Goal: Task Accomplishment & Management: Use online tool/utility

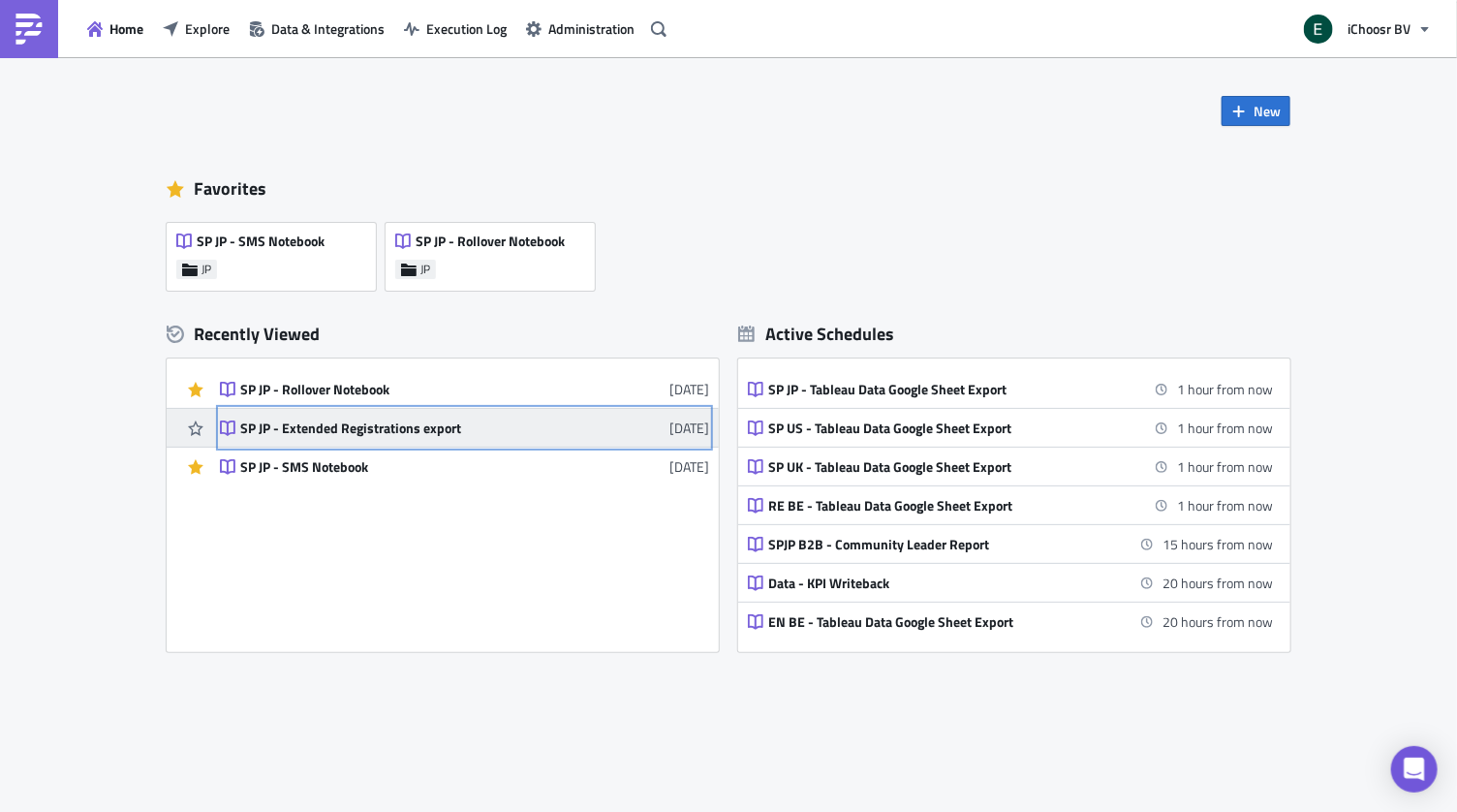
click at [400, 432] on div "SP JP - Extended Registrations export" at bounding box center [410, 429] width 339 height 18
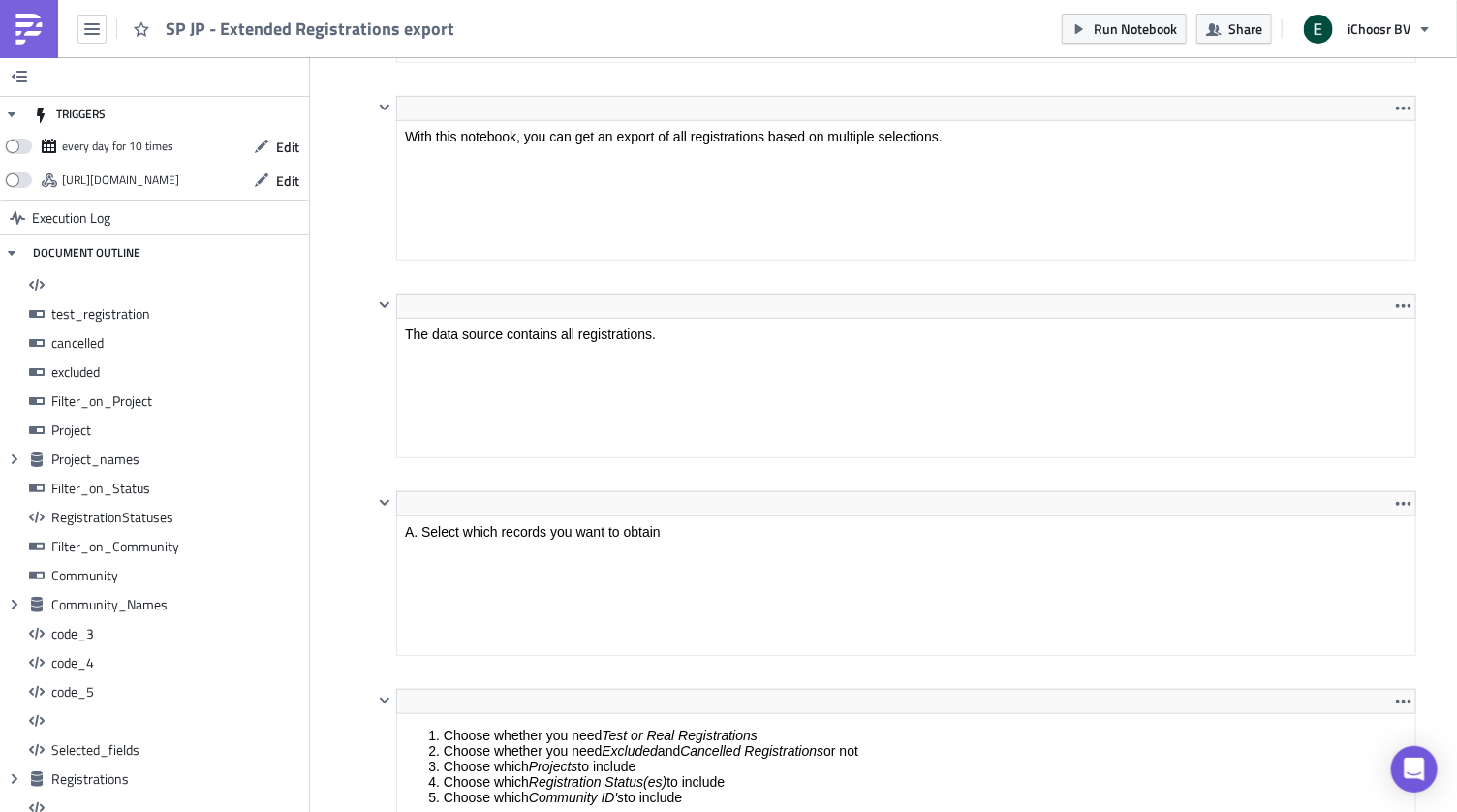
scroll to position [223, 1041]
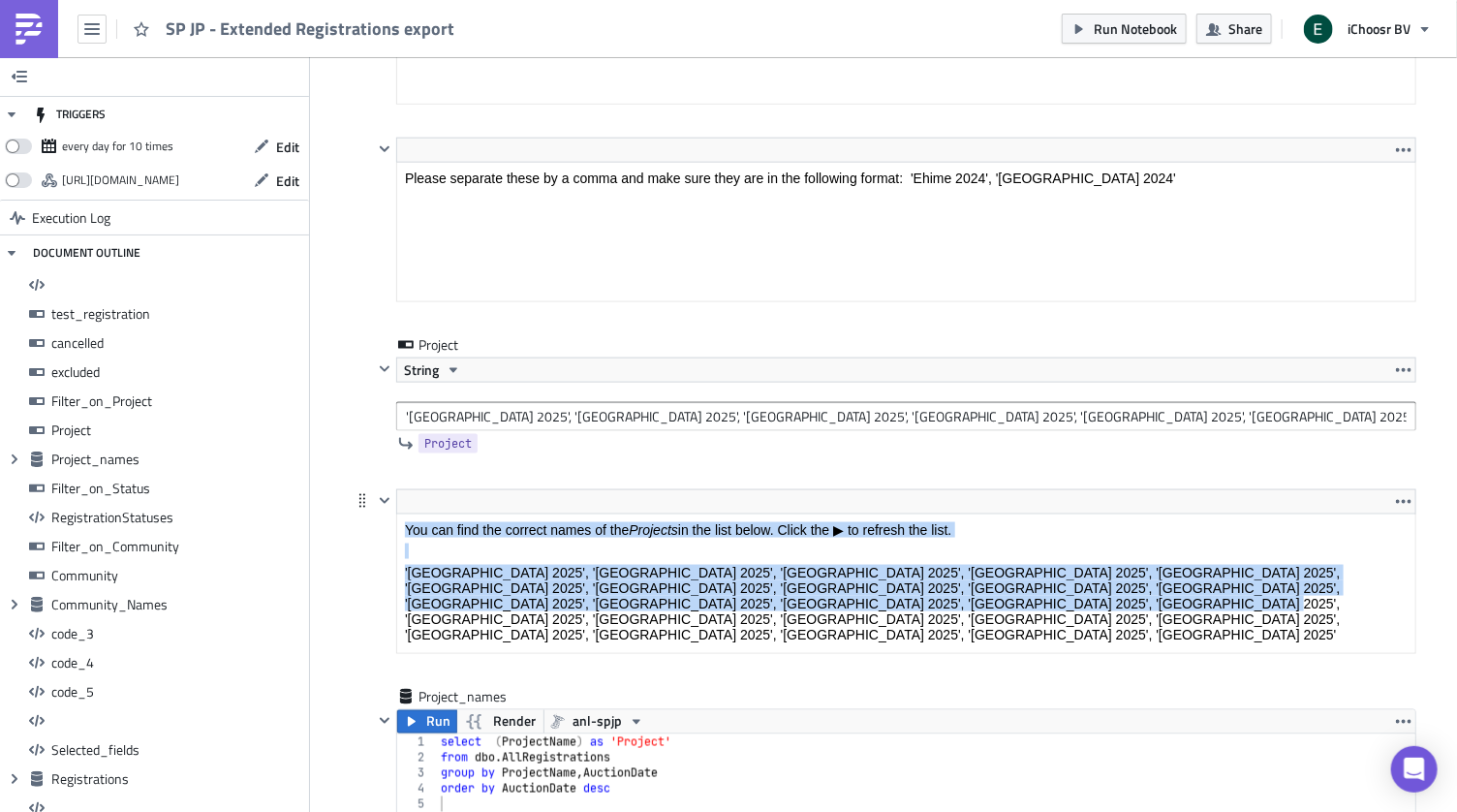
click at [783, 515] on html "You can find the correct names of the Projects in the list below. Click the ▶ t…" at bounding box center [906, 582] width 1018 height 136
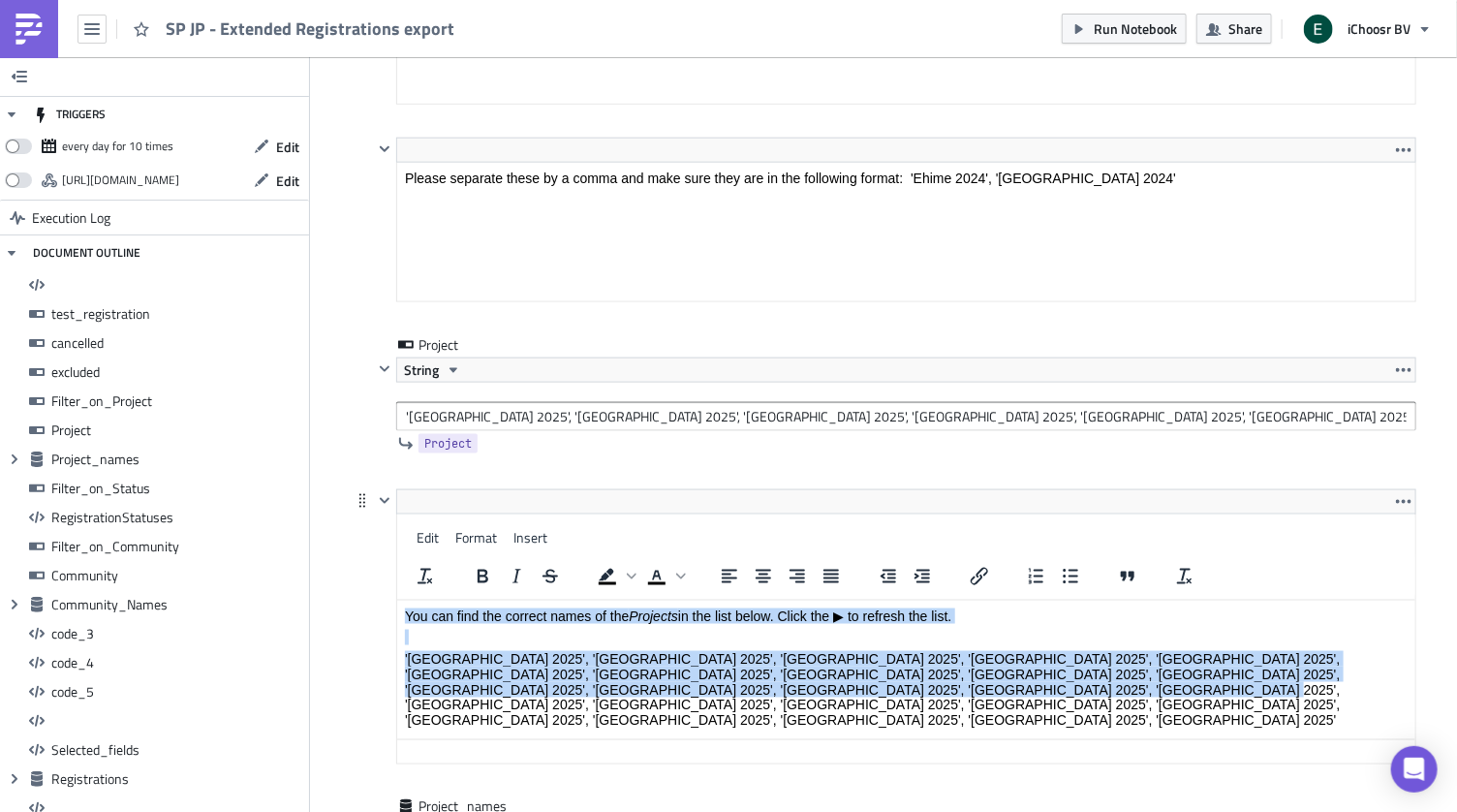
click at [785, 691] on p "'[GEOGRAPHIC_DATA] 2025', '[GEOGRAPHIC_DATA] 2025', '[GEOGRAPHIC_DATA] 2025', '…" at bounding box center [906, 689] width 1003 height 77
drag, startPoint x: 778, startPoint y: 691, endPoint x: 392, endPoint y: 660, distance: 387.2
click at [397, 660] on html "You can find the correct names of the Projects in the list below. Click the ▶ t…" at bounding box center [906, 668] width 1018 height 136
copy p "'[GEOGRAPHIC_DATA] 2025', '[GEOGRAPHIC_DATA] 2025', '[GEOGRAPHIC_DATA] 2025', '…"
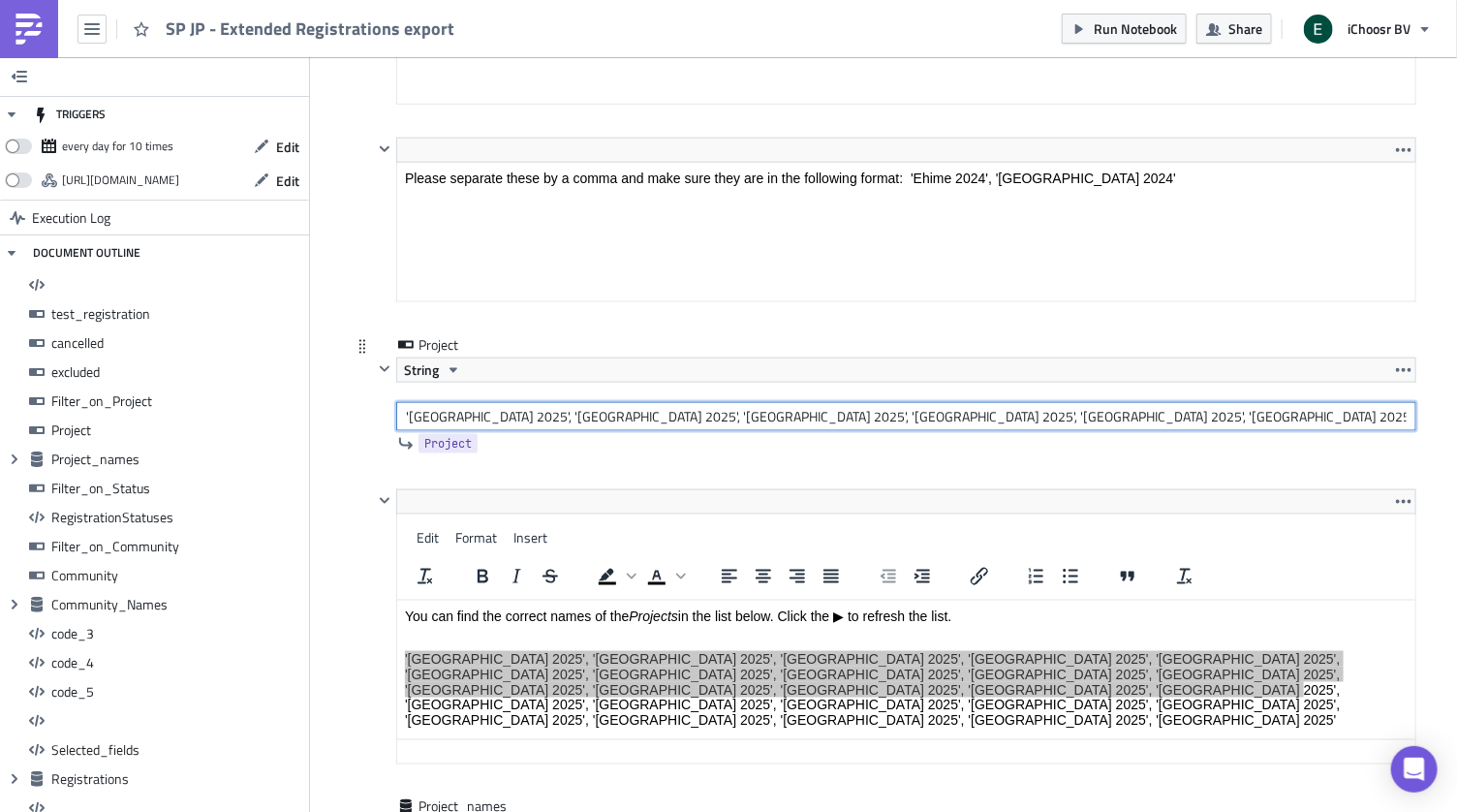
click at [562, 410] on input "'[GEOGRAPHIC_DATA] 2025', '[GEOGRAPHIC_DATA] 2025', '[GEOGRAPHIC_DATA] 2025', '…" at bounding box center [906, 417] width 1020 height 29
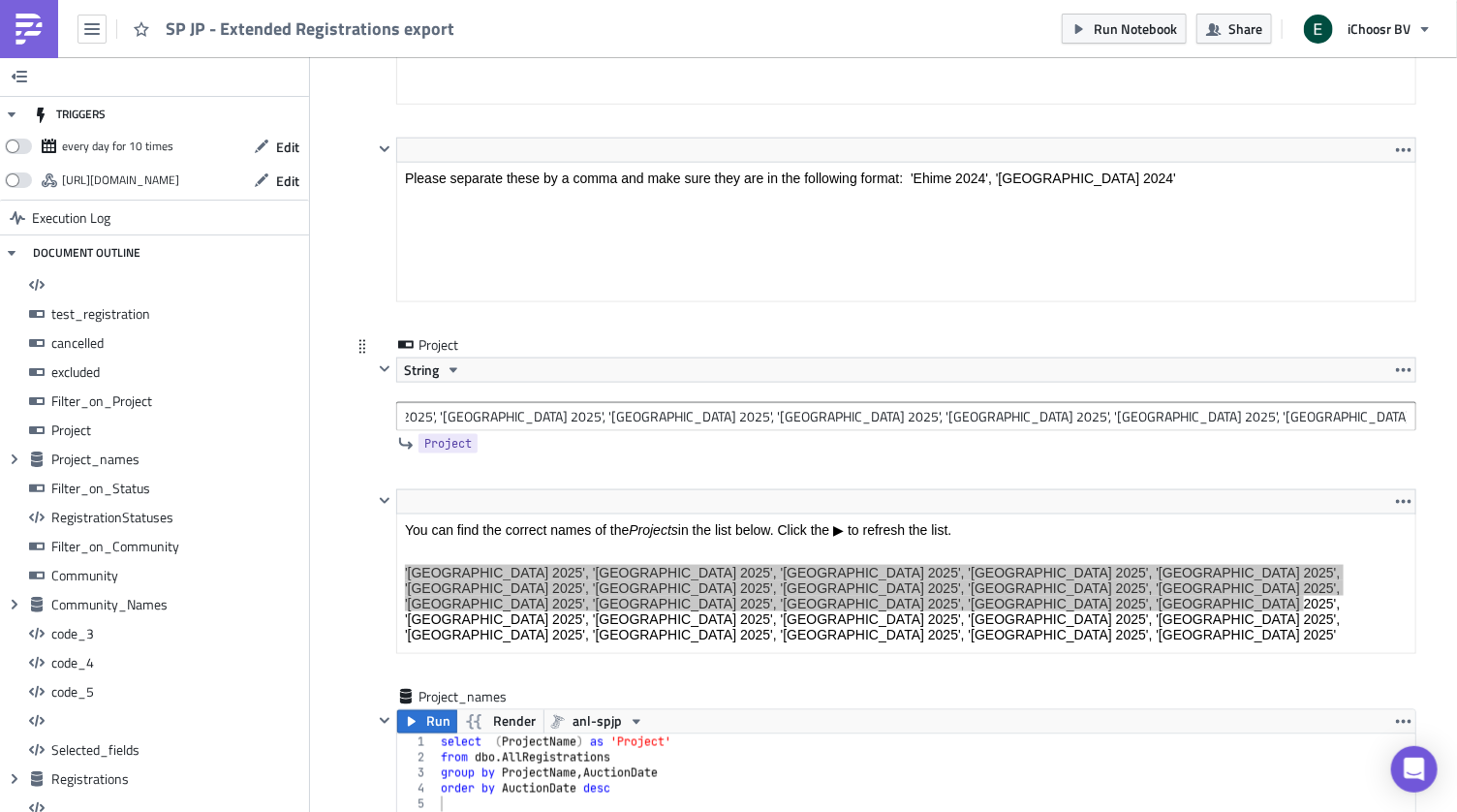
click at [354, 423] on div "Project String 'Nagasaki 2025', 'Wakayama 2025', 'Hokkaido 2025', 'Tokyo 2025',…" at bounding box center [883, 412] width 1066 height 154
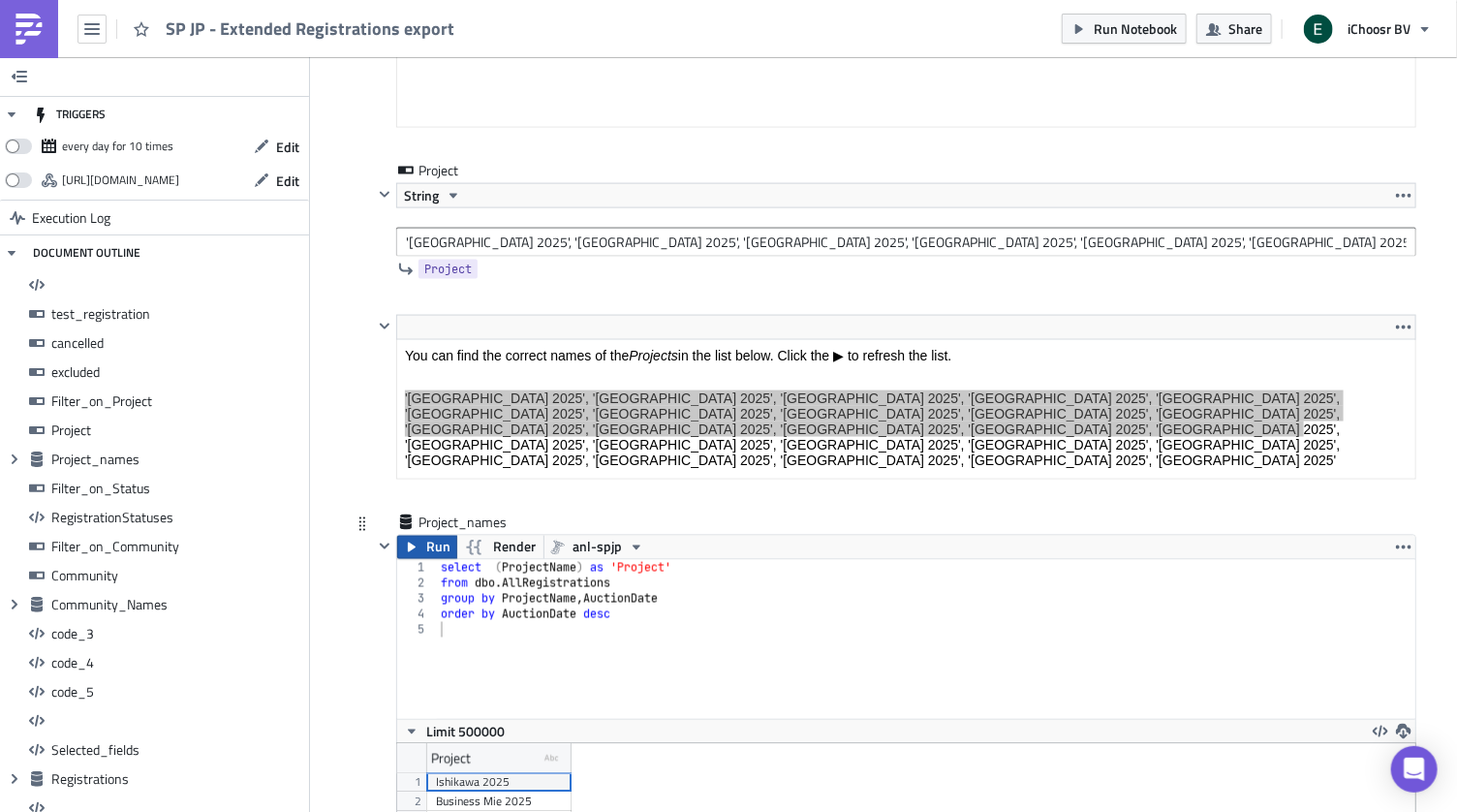
click at [427, 535] on span "Run" at bounding box center [438, 547] width 24 height 23
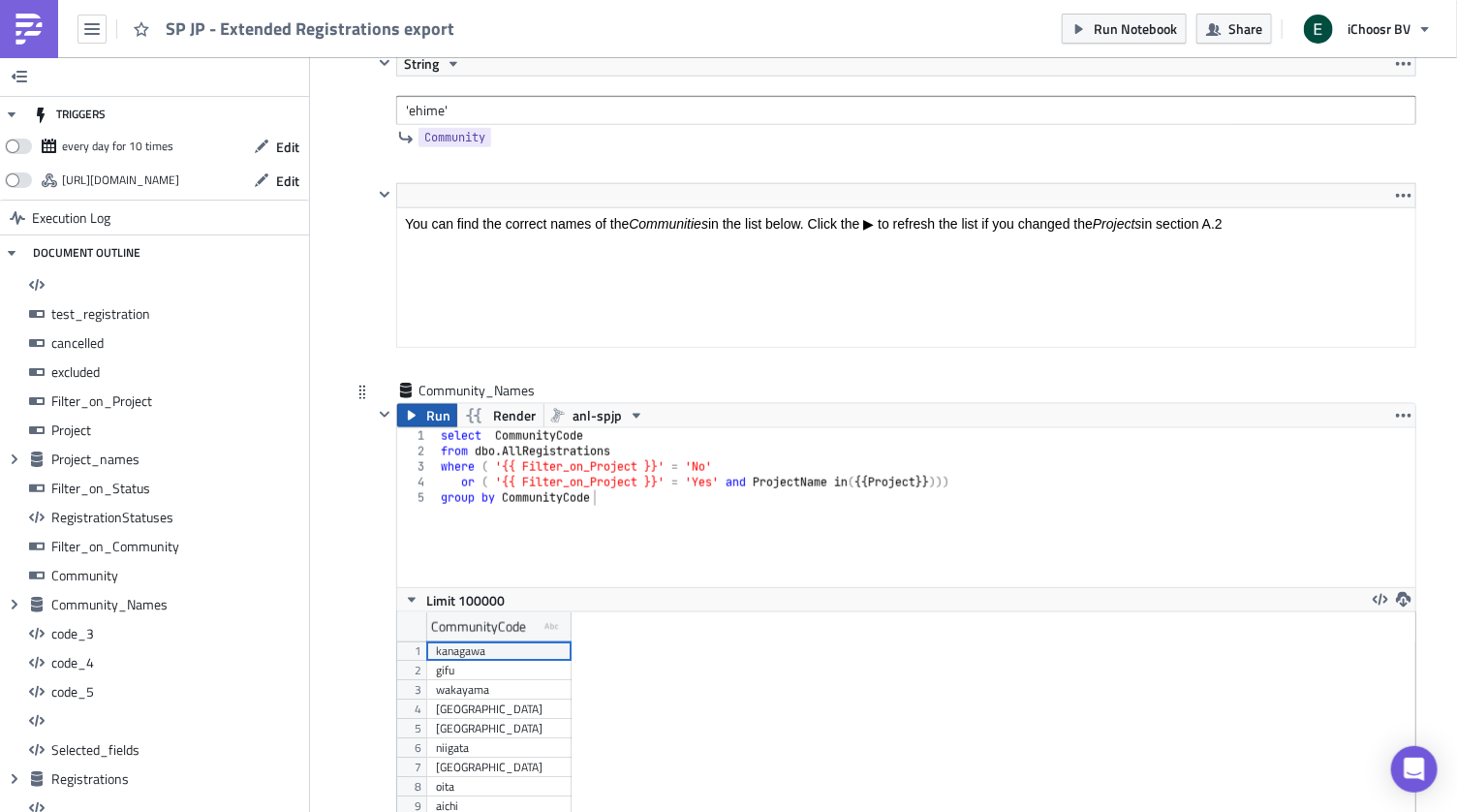
click at [420, 408] on icon "button" at bounding box center [412, 416] width 16 height 16
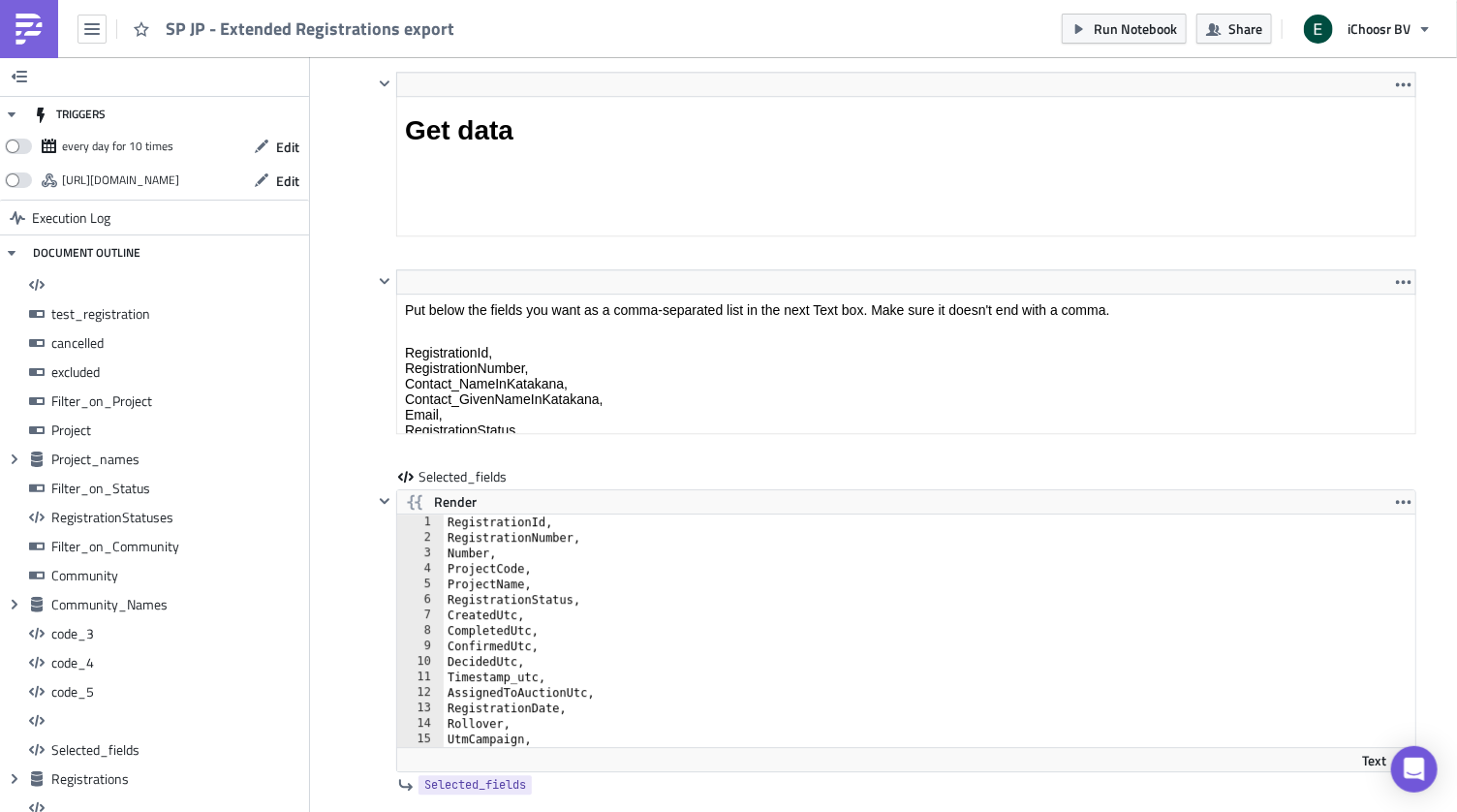
scroll to position [15197, 0]
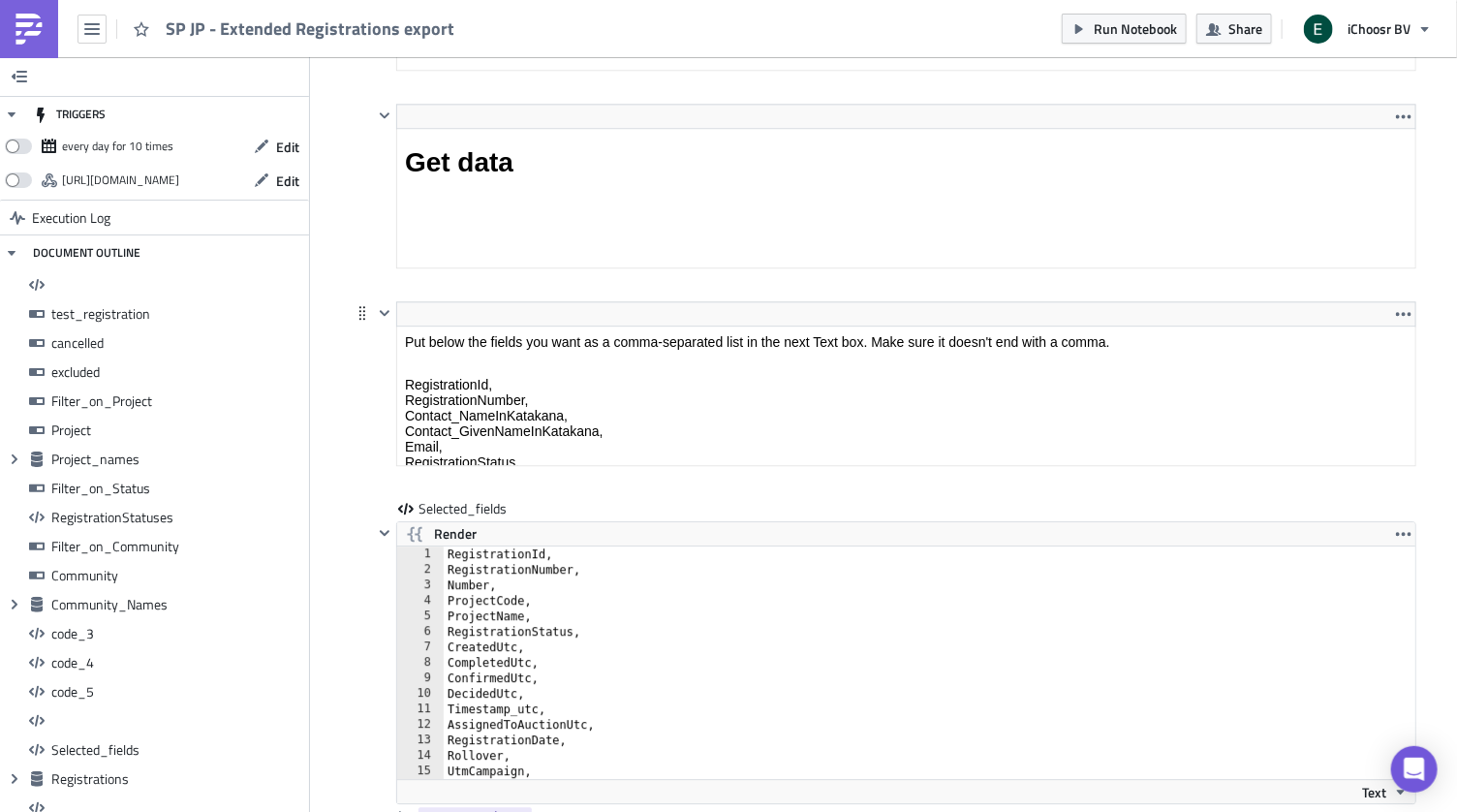
click at [415, 327] on html "Put below the fields you want as a comma-separated list in the next Text box. M…" at bounding box center [906, 487] width 1018 height 322
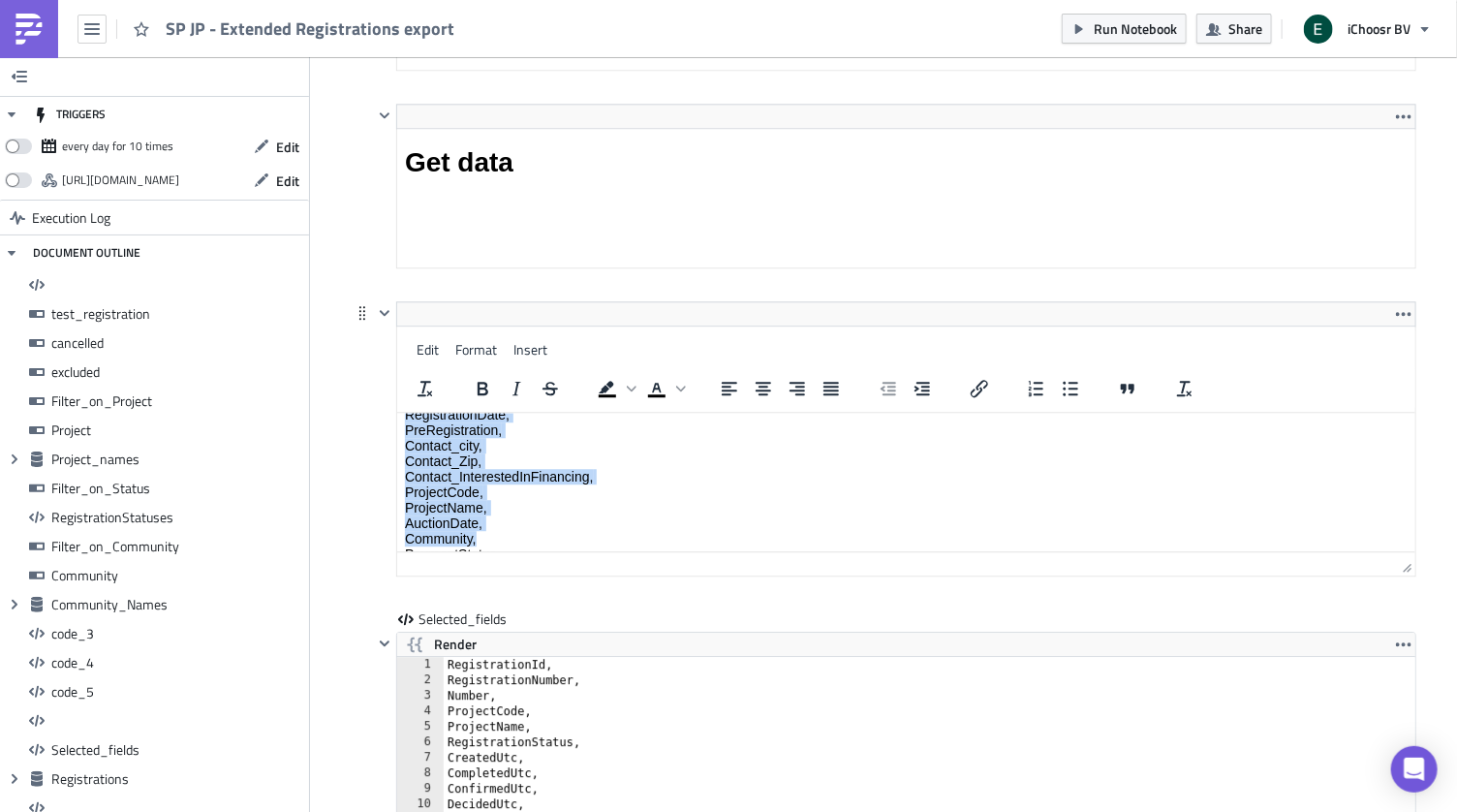
scroll to position [183, 0]
drag, startPoint x: 407, startPoint y: 473, endPoint x: 514, endPoint y: 556, distance: 135.4
click at [514, 551] on html "Put below the fields you want as a comma-separated list in the next Text box. M…" at bounding box center [906, 390] width 1018 height 322
copy p "RegistrationId, RegistrationNumber, Contact_NameInKatakana, Contact_GivenNameIn…"
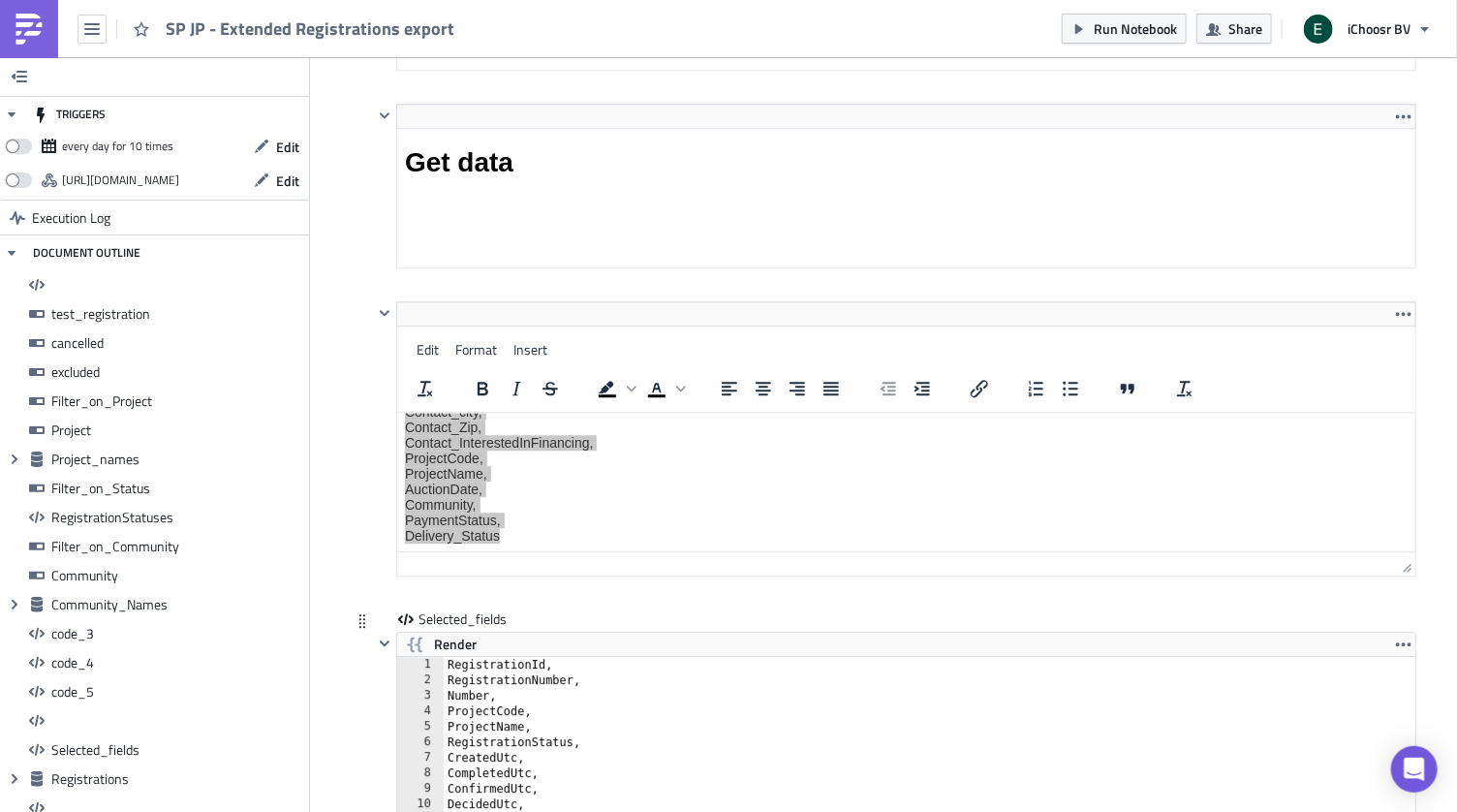
click at [468, 656] on div "RegistrationId, RegistrationNumber, Number, ProjectCode, ProjectName, Registrat…" at bounding box center [941, 788] width 996 height 263
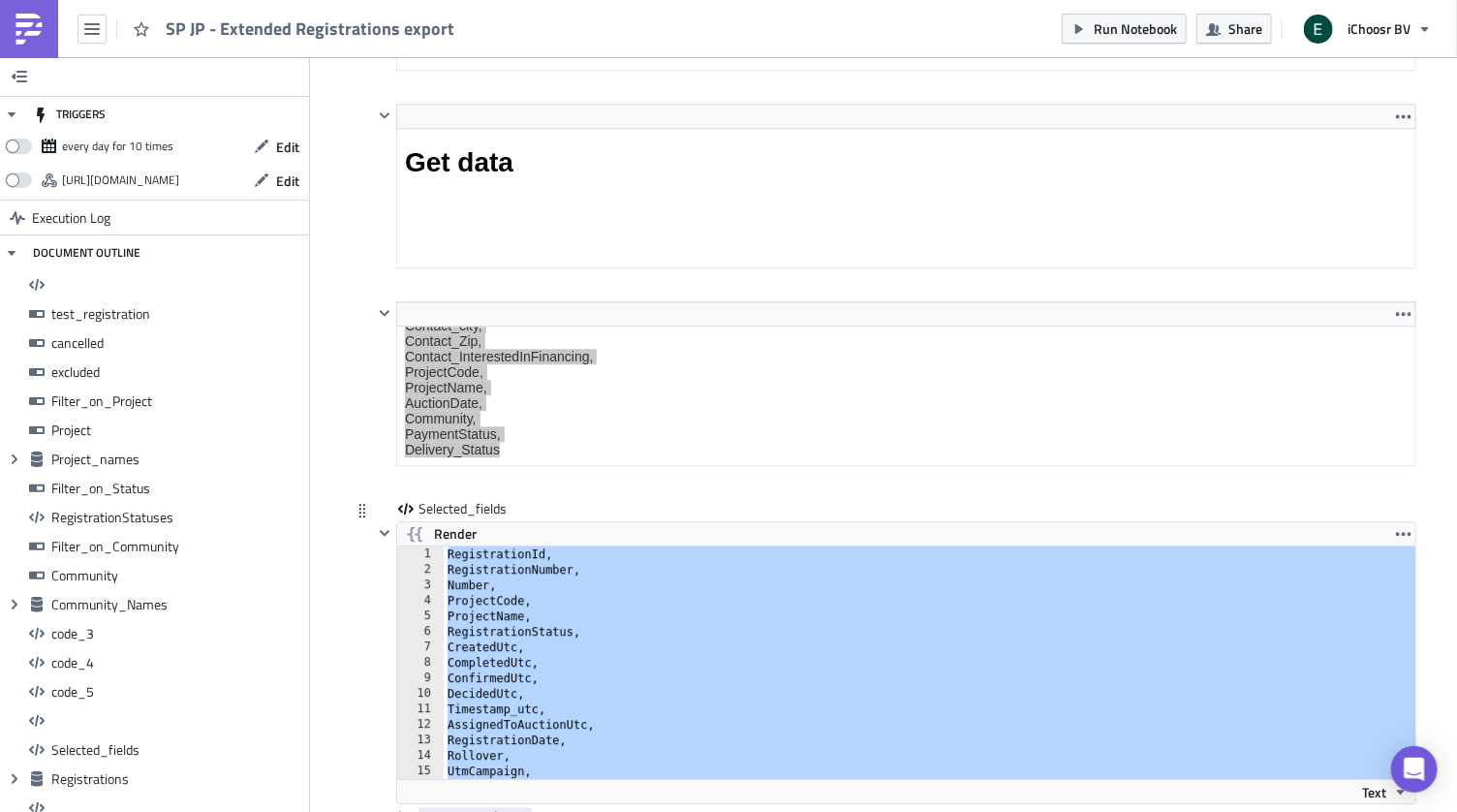
type textarea "Delivery_Status"
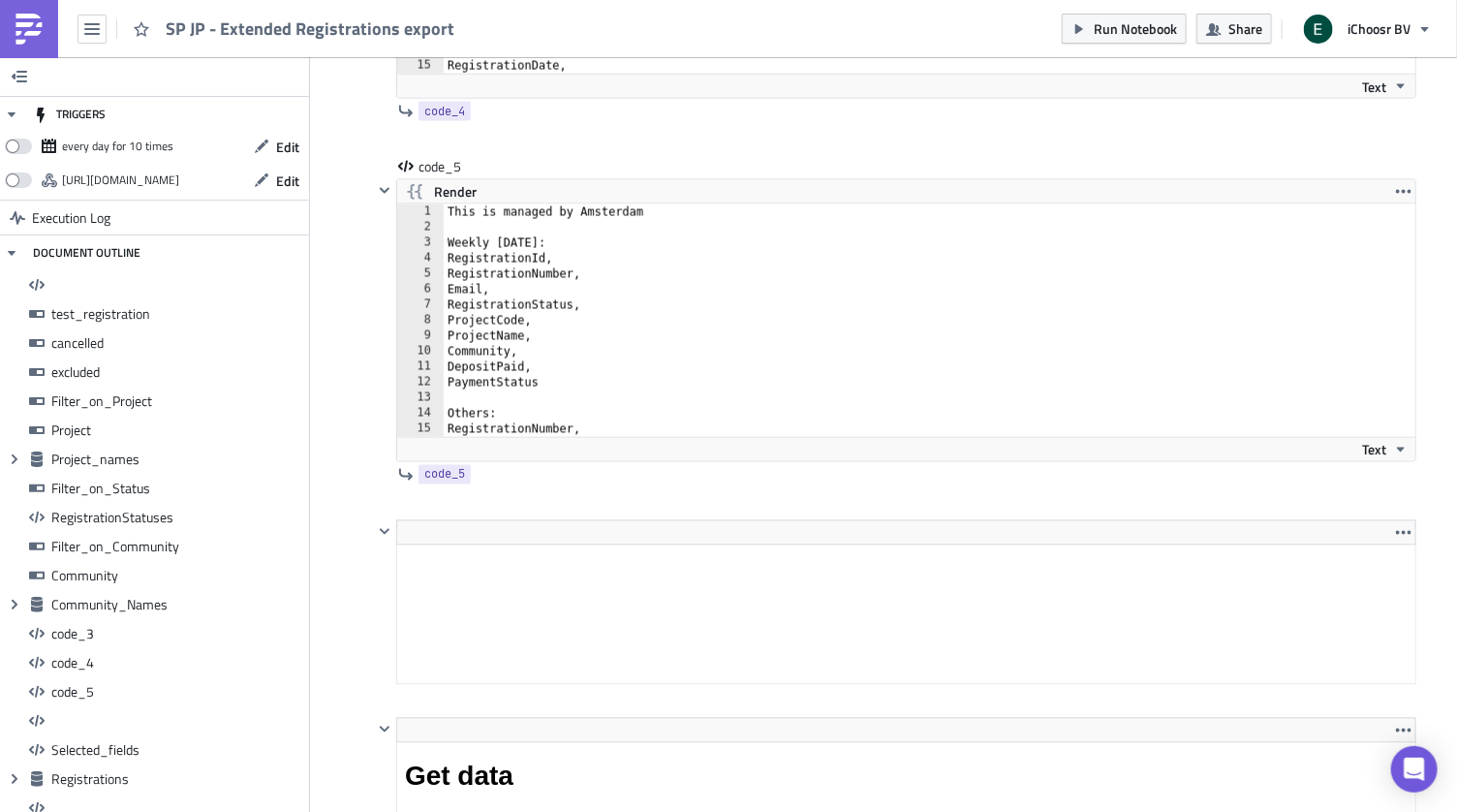
scroll to position [15258, 0]
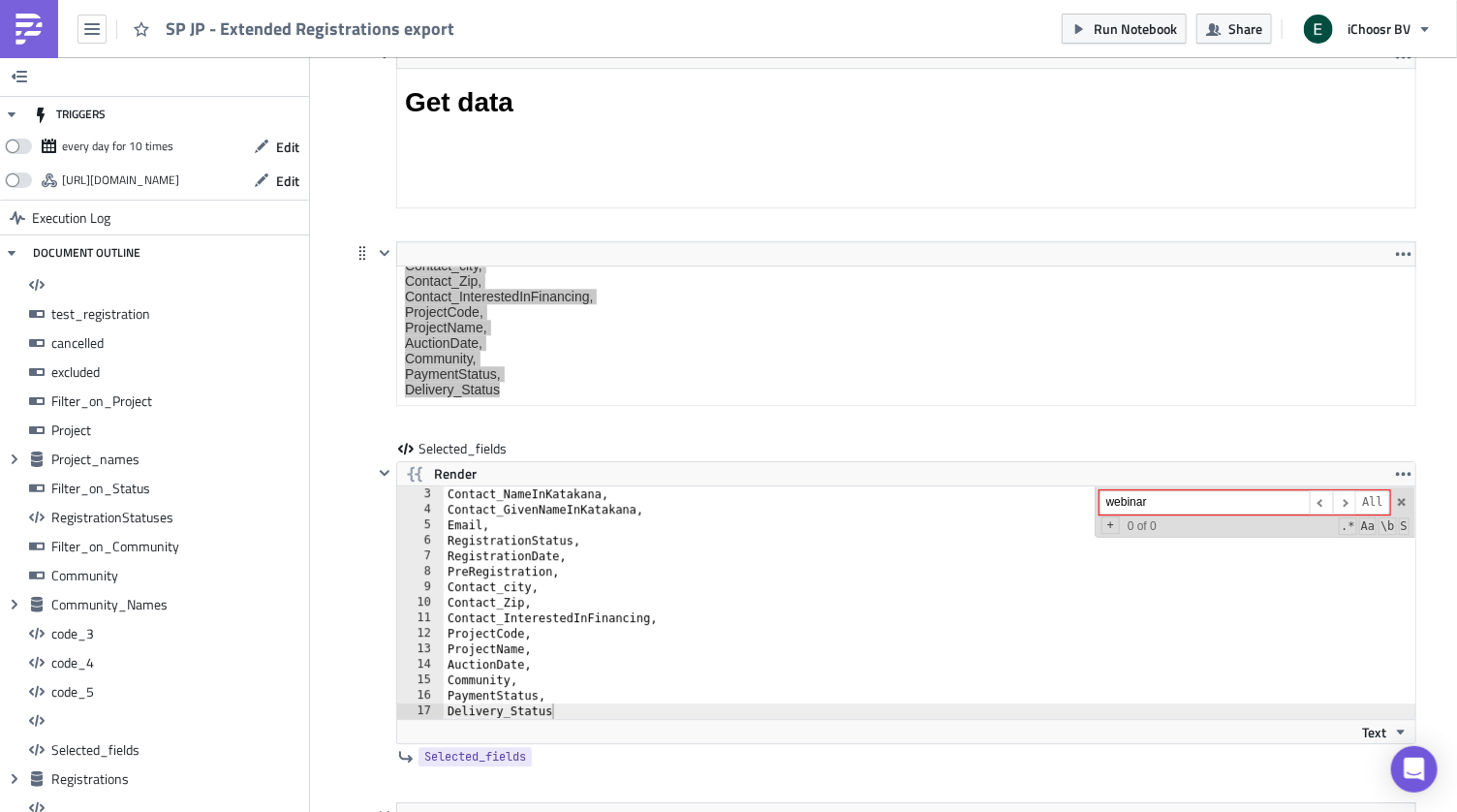
type input "webinar"
click at [351, 282] on div "<p>Put below the fields you want as a comma-separated list in the next Text box…" at bounding box center [883, 339] width 1066 height 198
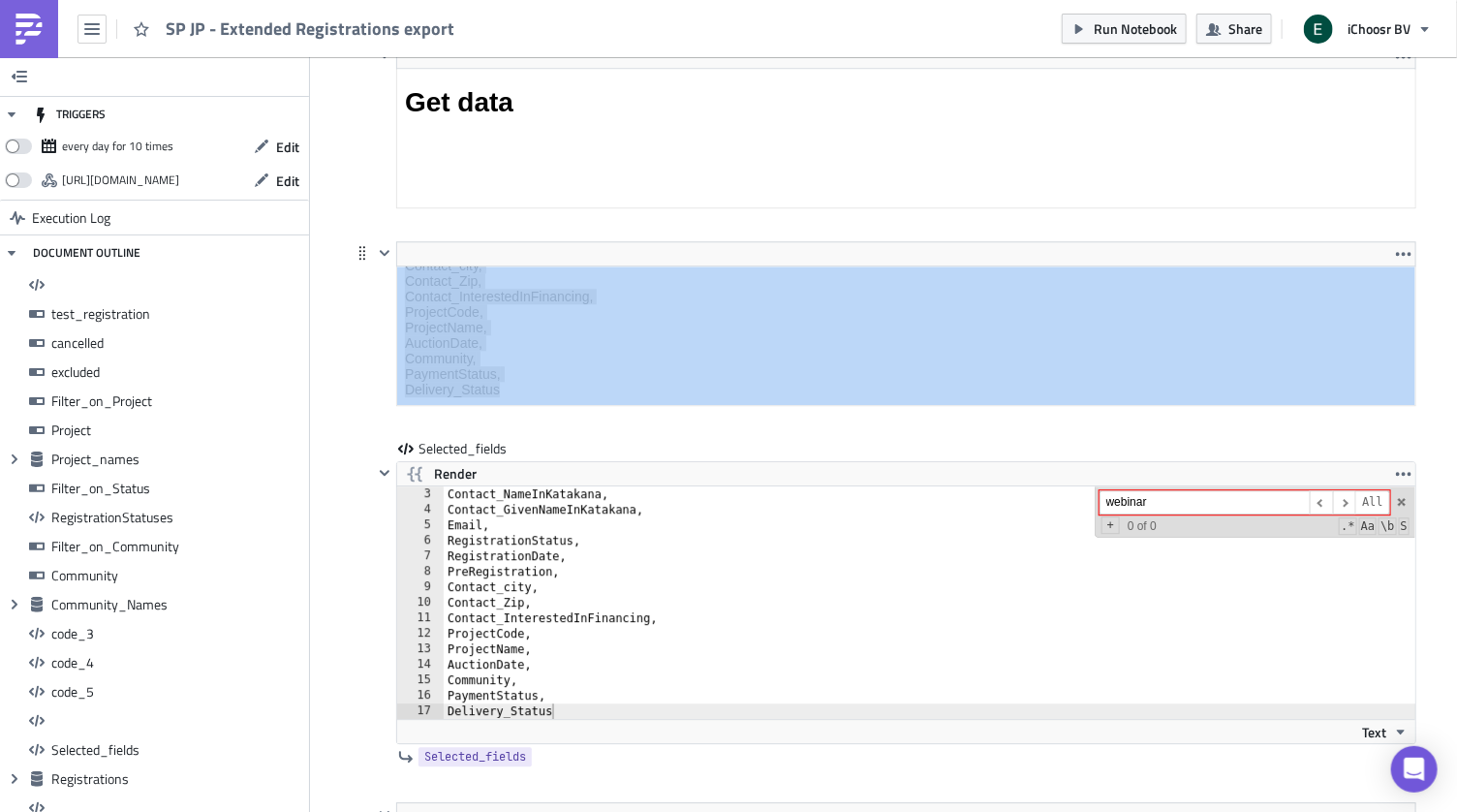
click at [351, 282] on div "<p>Put below the fields you want as a comma-separated list in the next Text box…" at bounding box center [883, 339] width 1066 height 198
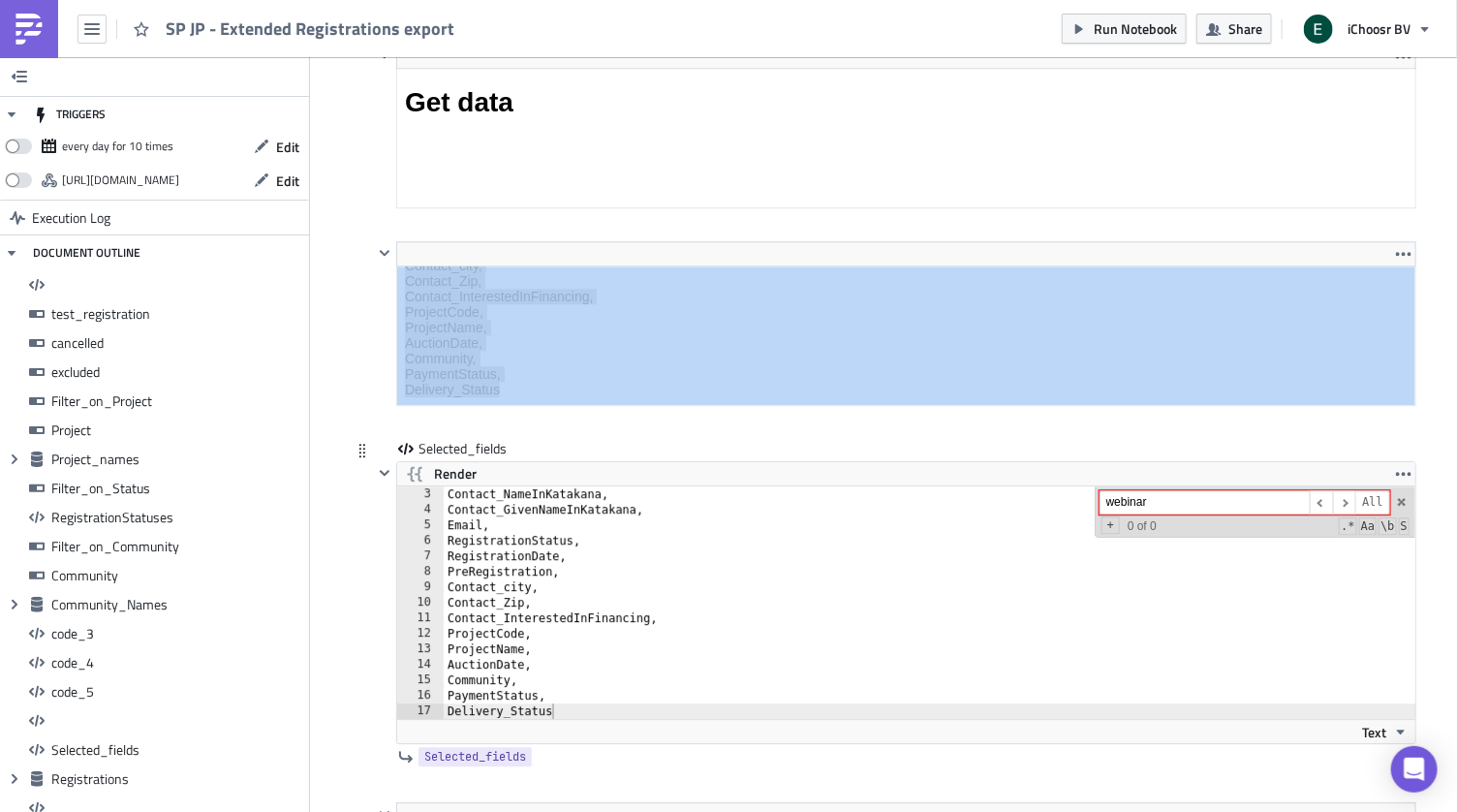
click at [1403, 486] on div "webinar ​ ​ All Replace All + 0 of 0 .* Aa \b S" at bounding box center [1255, 512] width 321 height 51
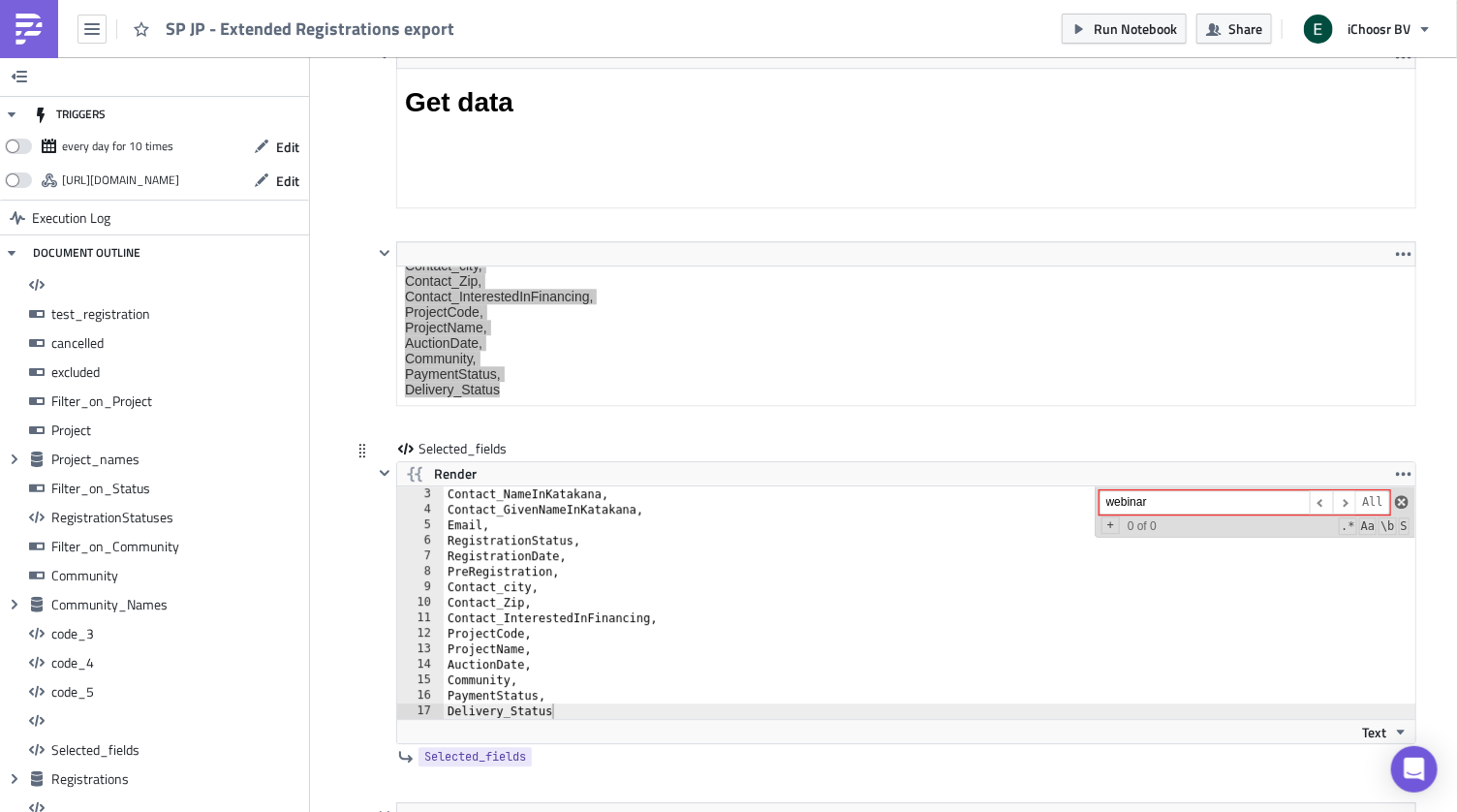
click at [1403, 495] on span at bounding box center [1402, 502] width 14 height 14
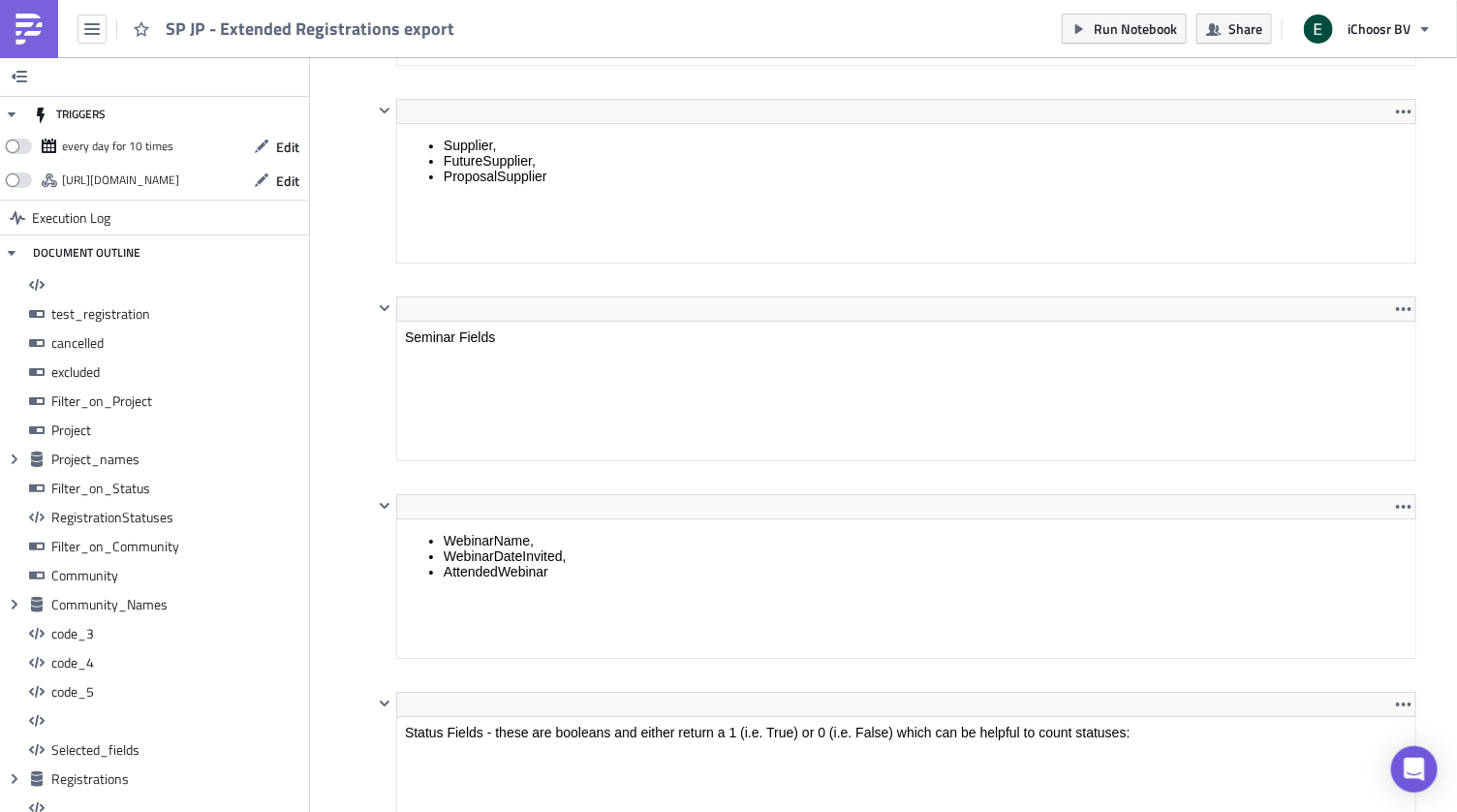
scroll to position [12612, 0]
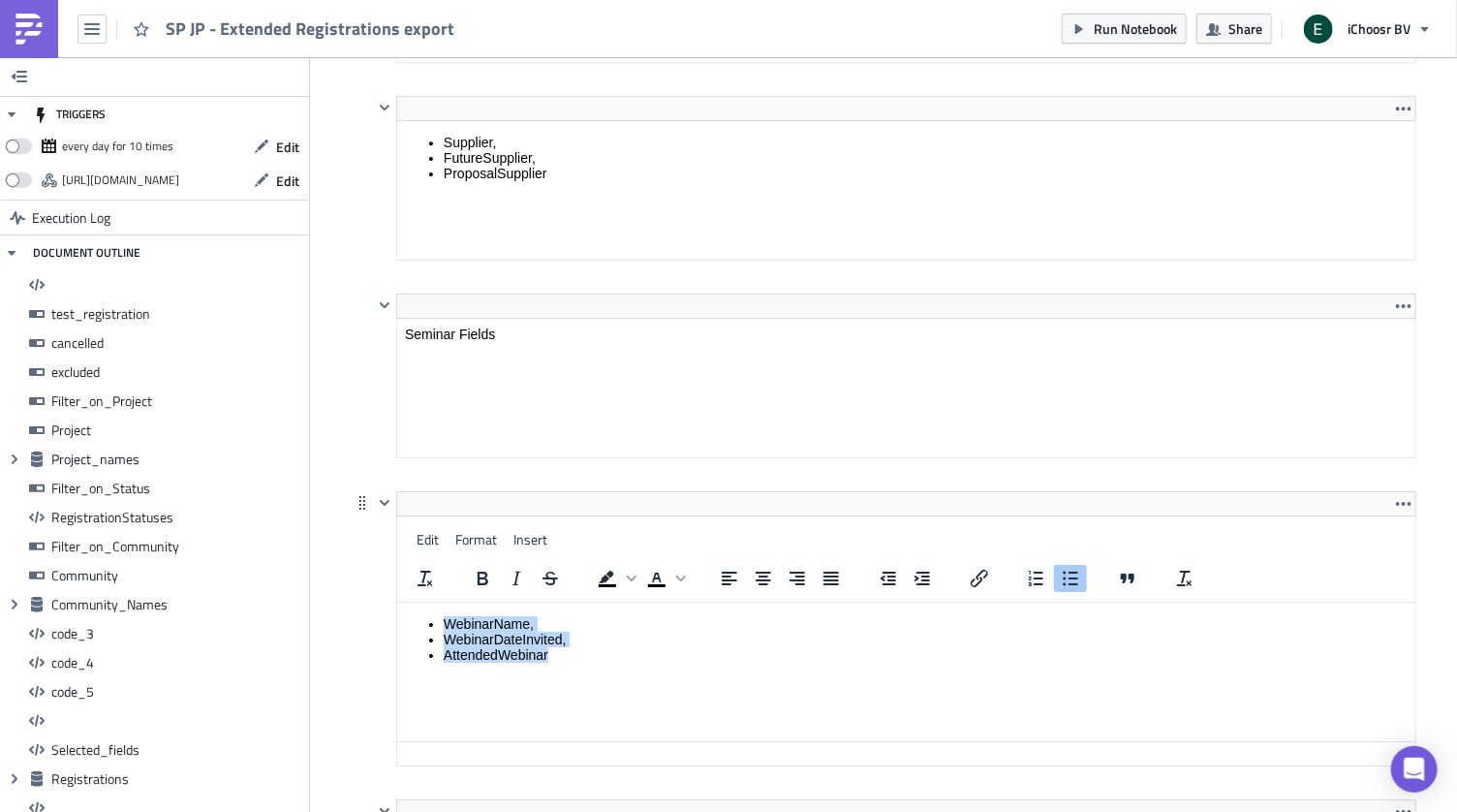
drag, startPoint x: 573, startPoint y: 656, endPoint x: 479, endPoint y: 556, distance: 137.2
click at [479, 603] on html "WebinarName, WebinarDateInvited, AttendedWebinar" at bounding box center [906, 639] width 1018 height 73
copy ul "WebinarName, WebinarDateInvited, AttendedWebinar"
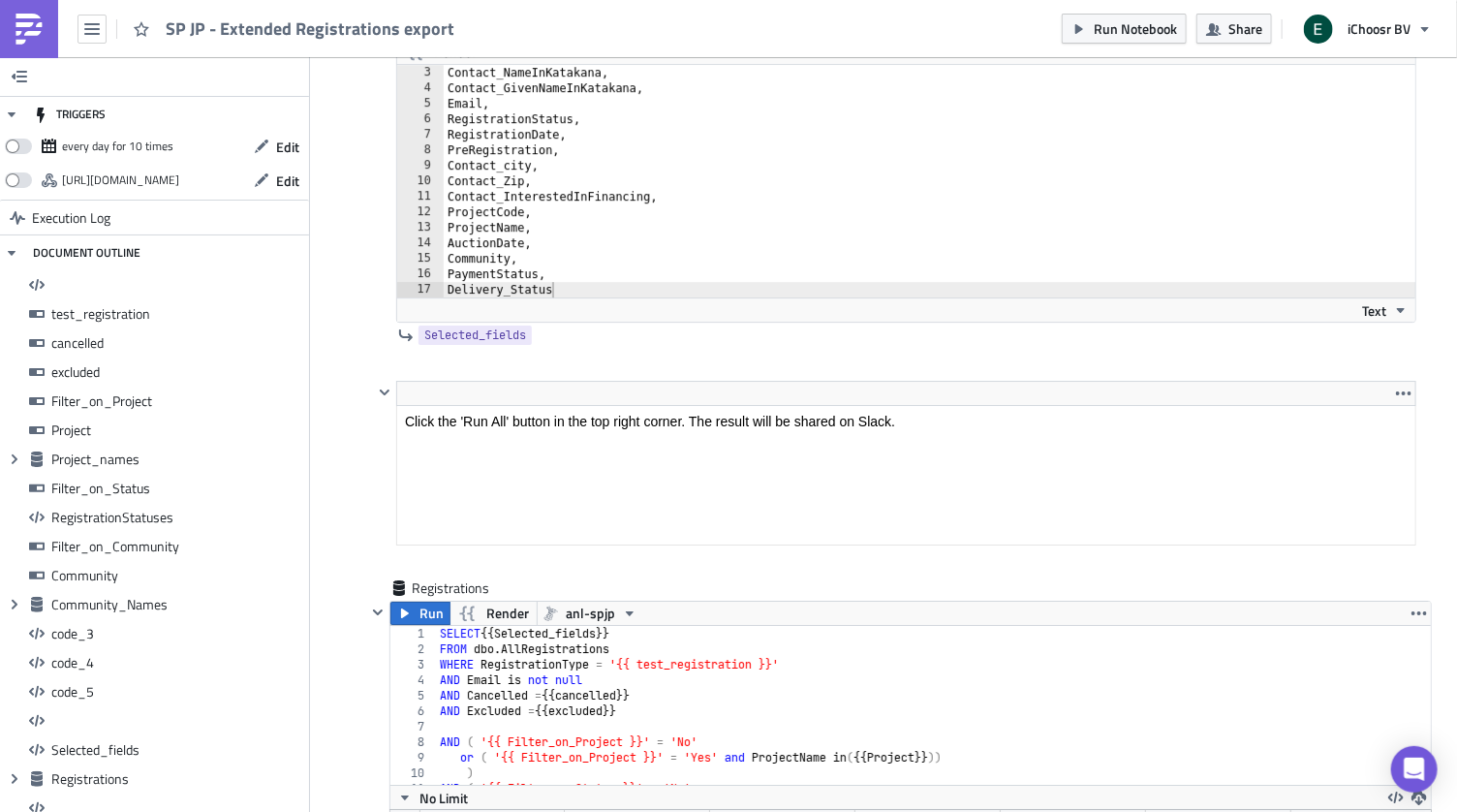
click at [578, 226] on div "Contact_NameInKatakana, Contact_GivenNameInKatakana, Email, RegistrationStatus,…" at bounding box center [941, 196] width 996 height 263
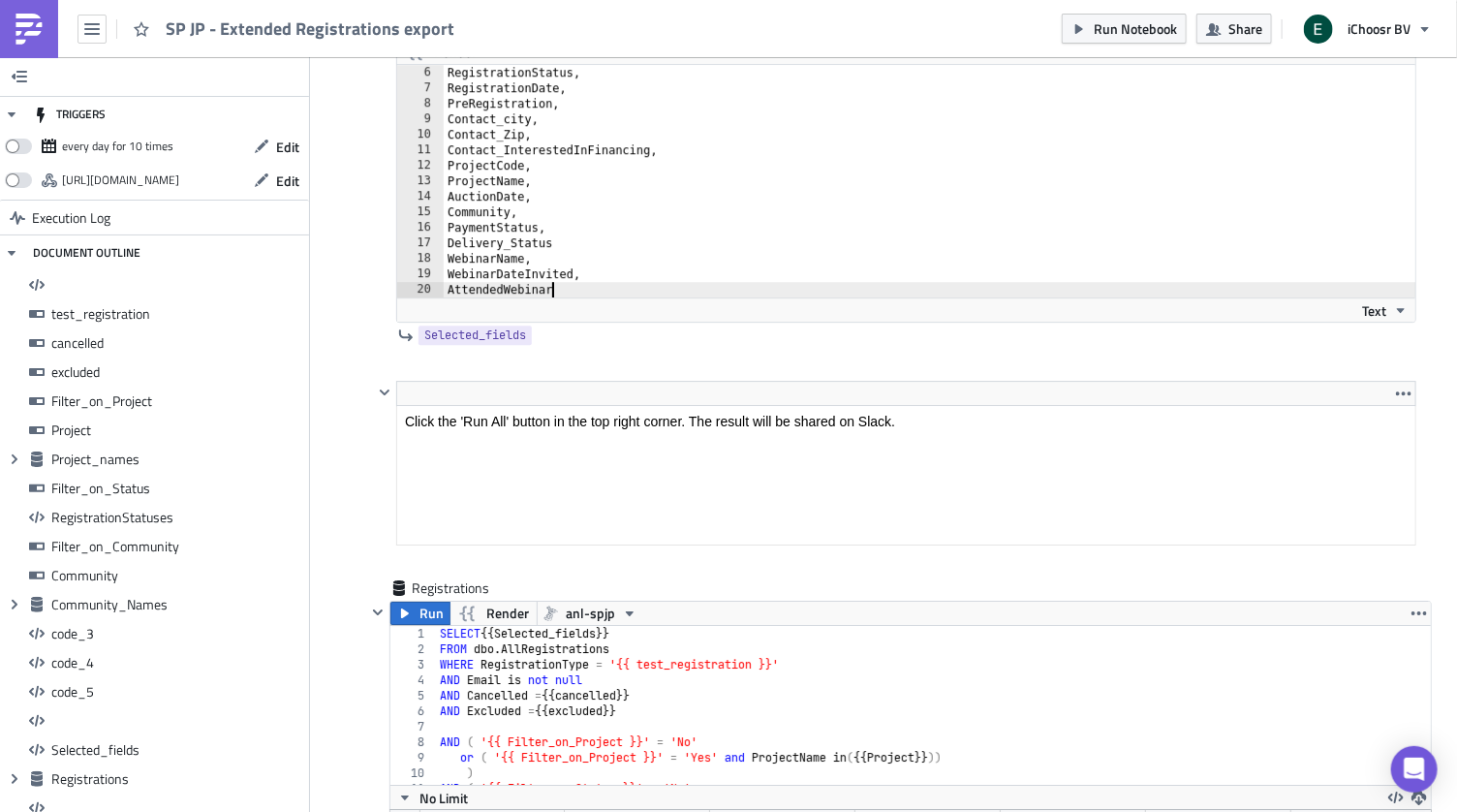
scroll to position [77, 0]
click at [351, 300] on div "Selected_fields Render AttendedWebinar 6 7 8 9 10 11 12 13 14 15 16 17 18 19 20…" at bounding box center [883, 199] width 1066 height 363
click at [416, 602] on button "Run" at bounding box center [420, 613] width 60 height 23
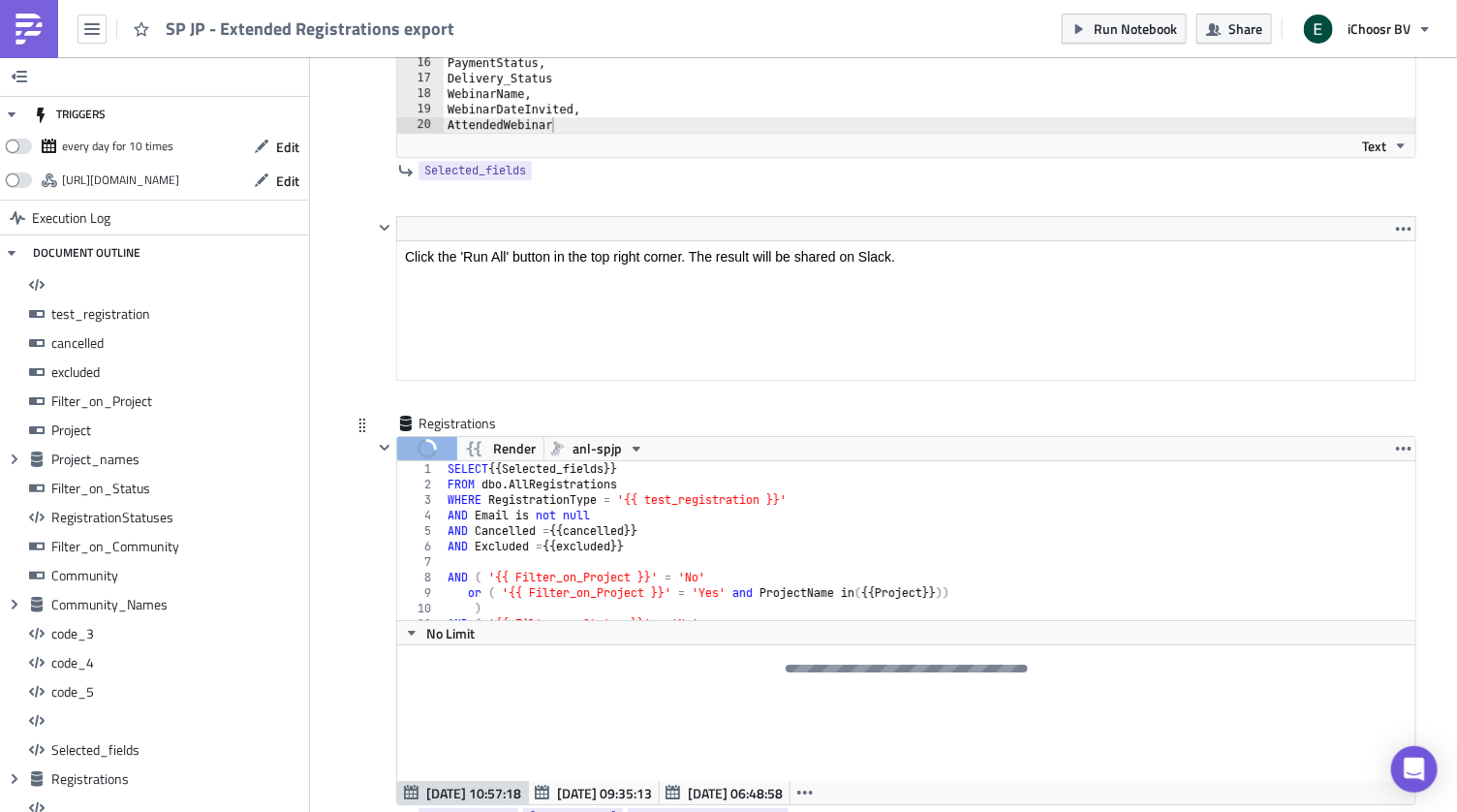
scroll to position [15925, 0]
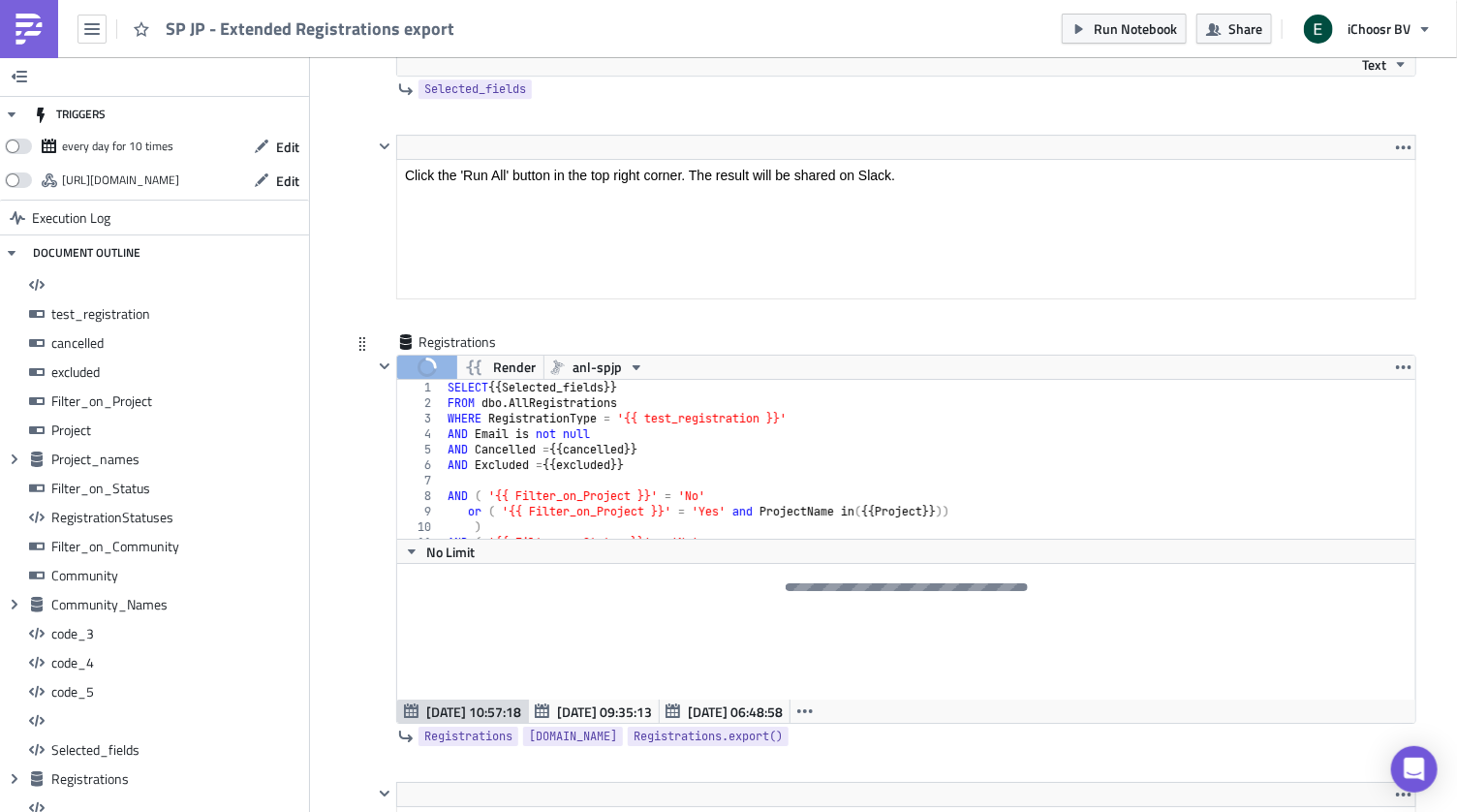
click at [826, 564] on div at bounding box center [906, 631] width 1018 height 136
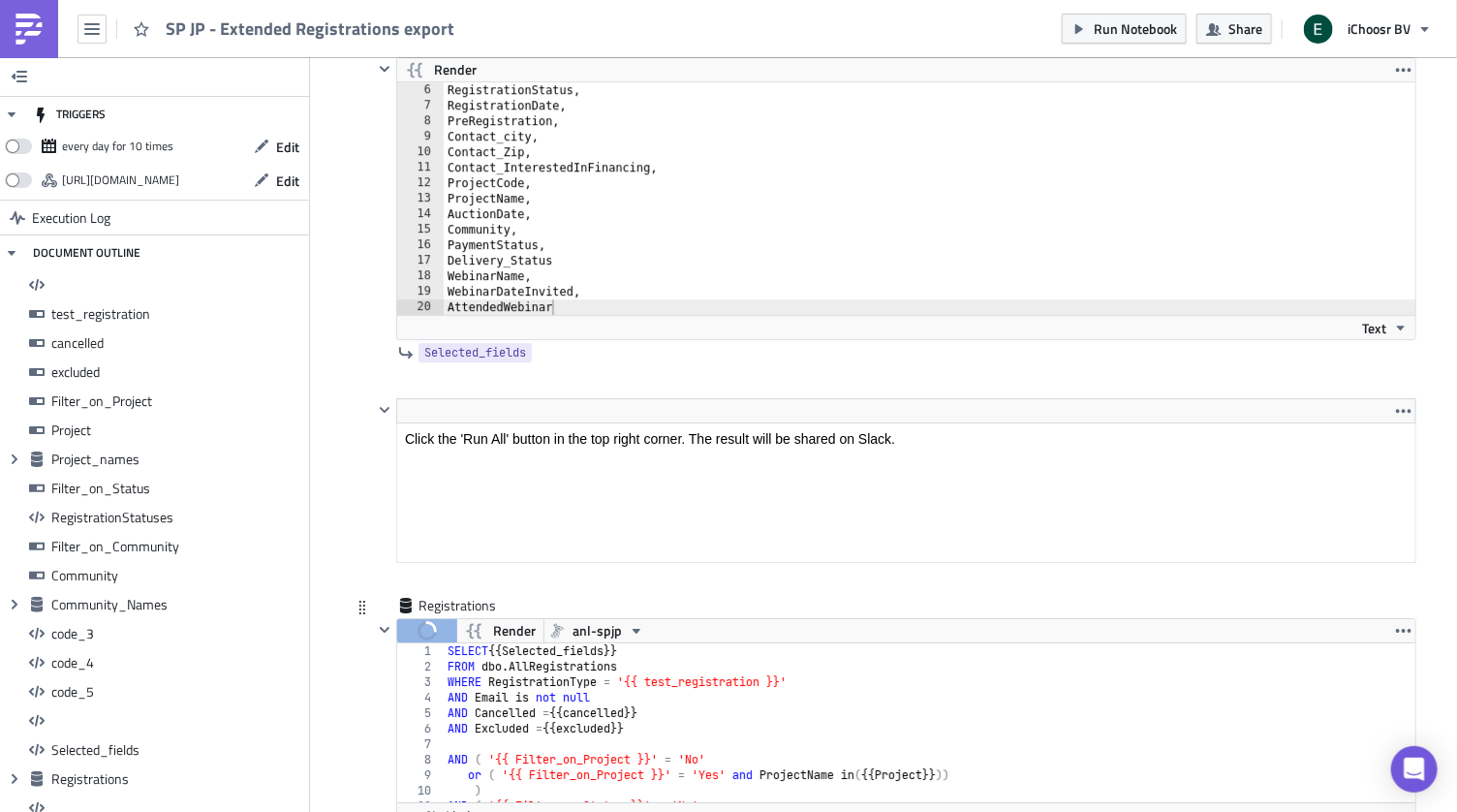
scroll to position [15477, 0]
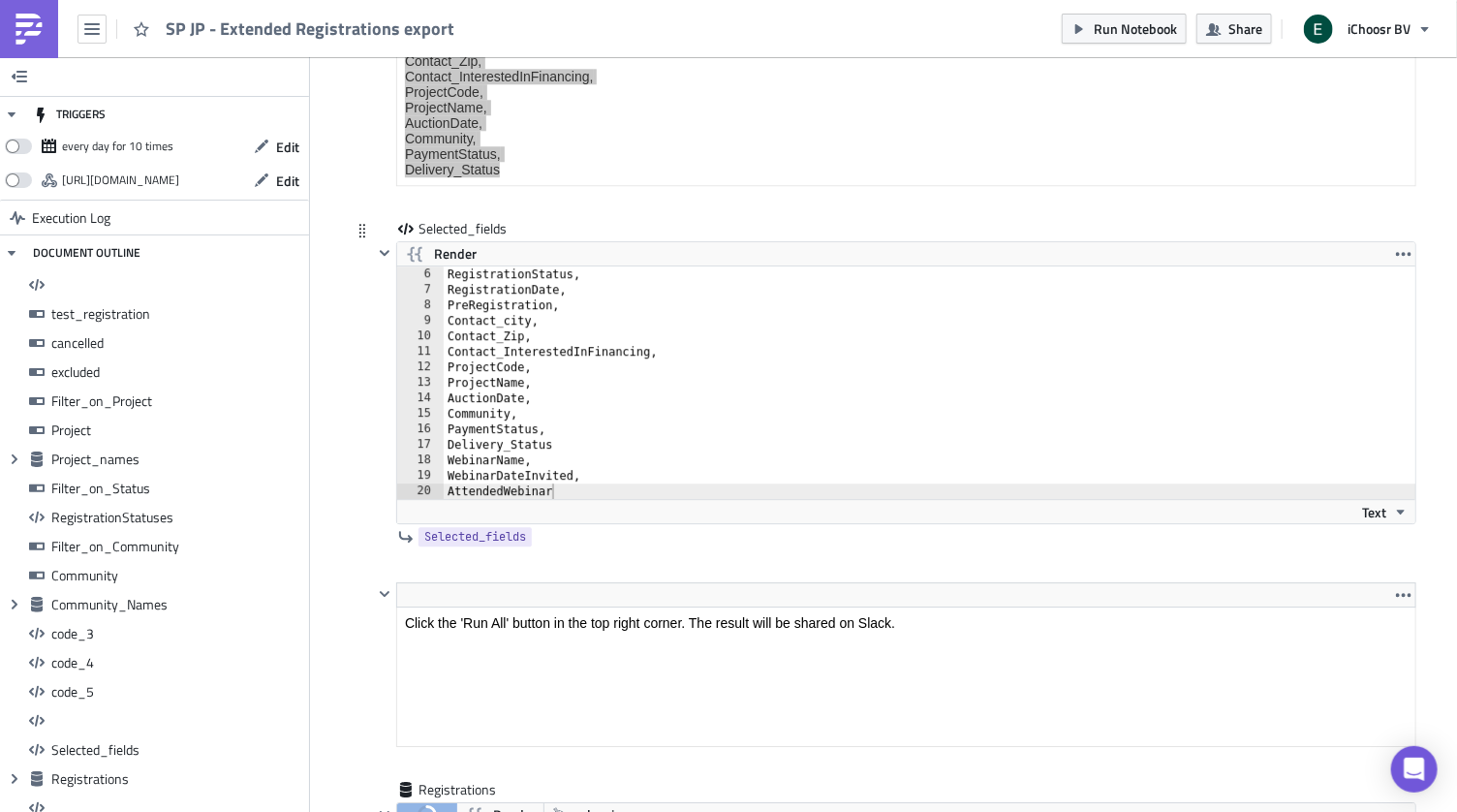
click at [563, 379] on div "RegistrationStatus, RegistrationDate, PreRegistration, Contact_city, Contact_Zi…" at bounding box center [941, 397] width 996 height 263
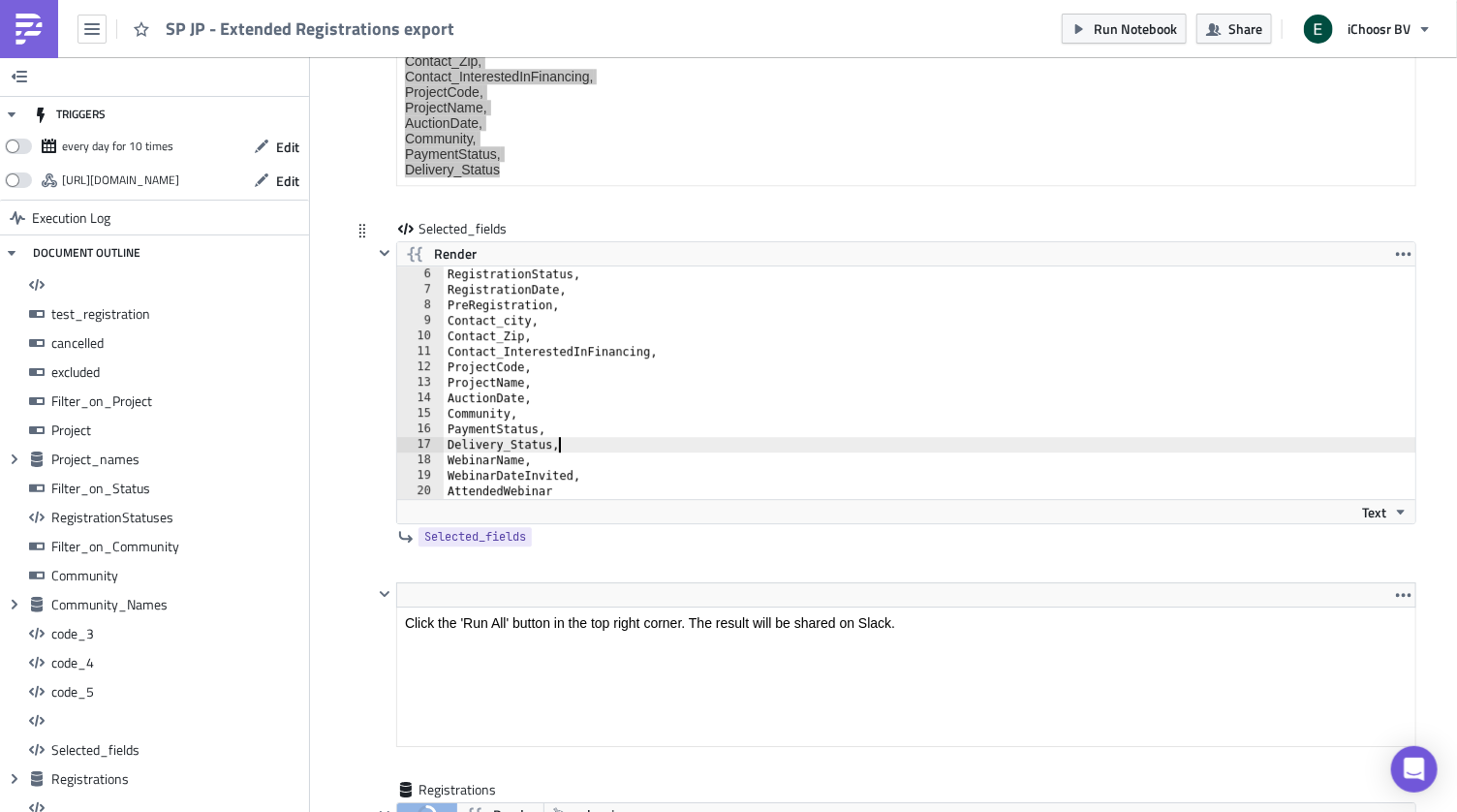
scroll to position [0, 8]
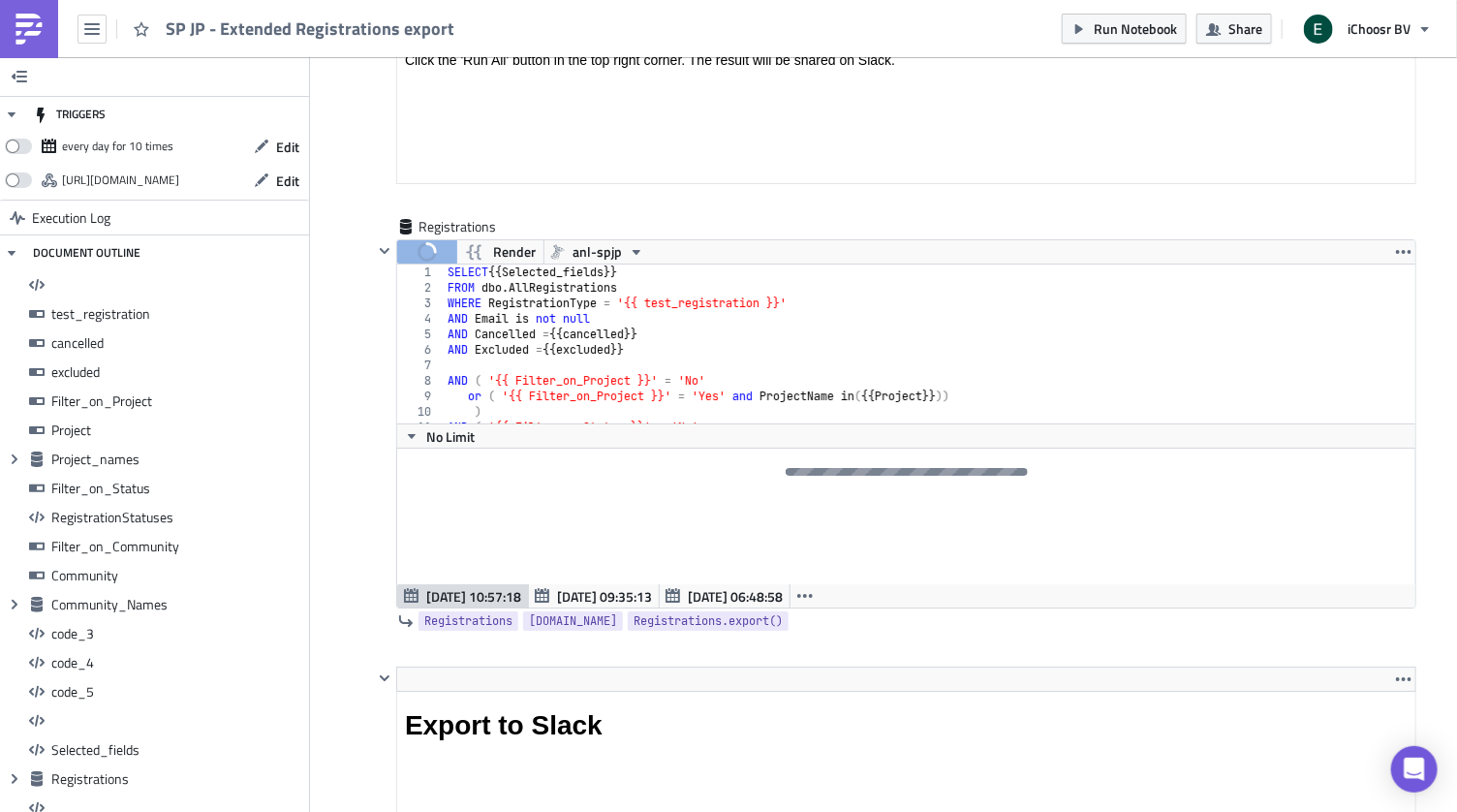
scroll to position [15473, 0]
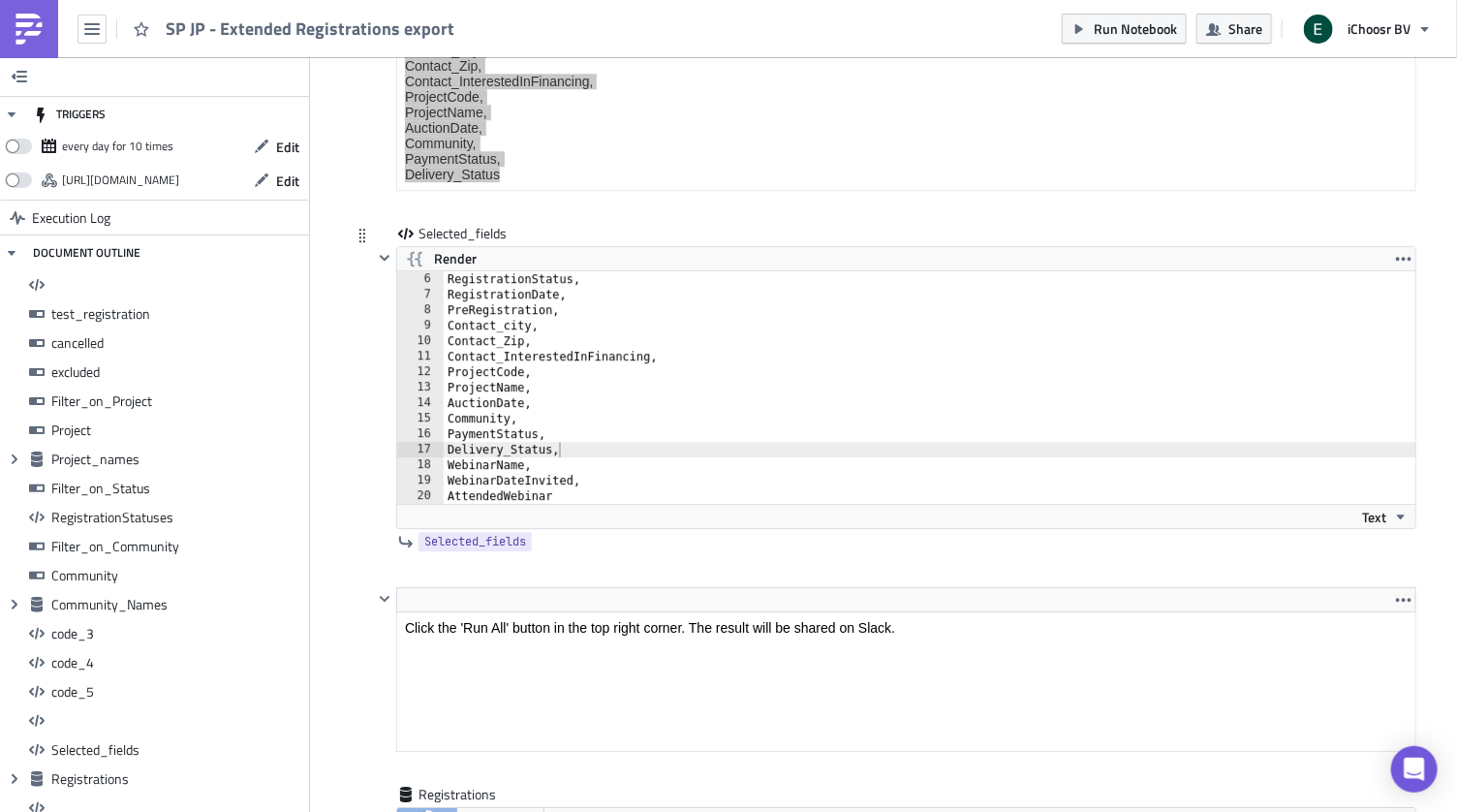
click at [513, 297] on div "RegistrationStatus, RegistrationDate, PreRegistration, Contact_city, Contact_Zi…" at bounding box center [941, 402] width 996 height 263
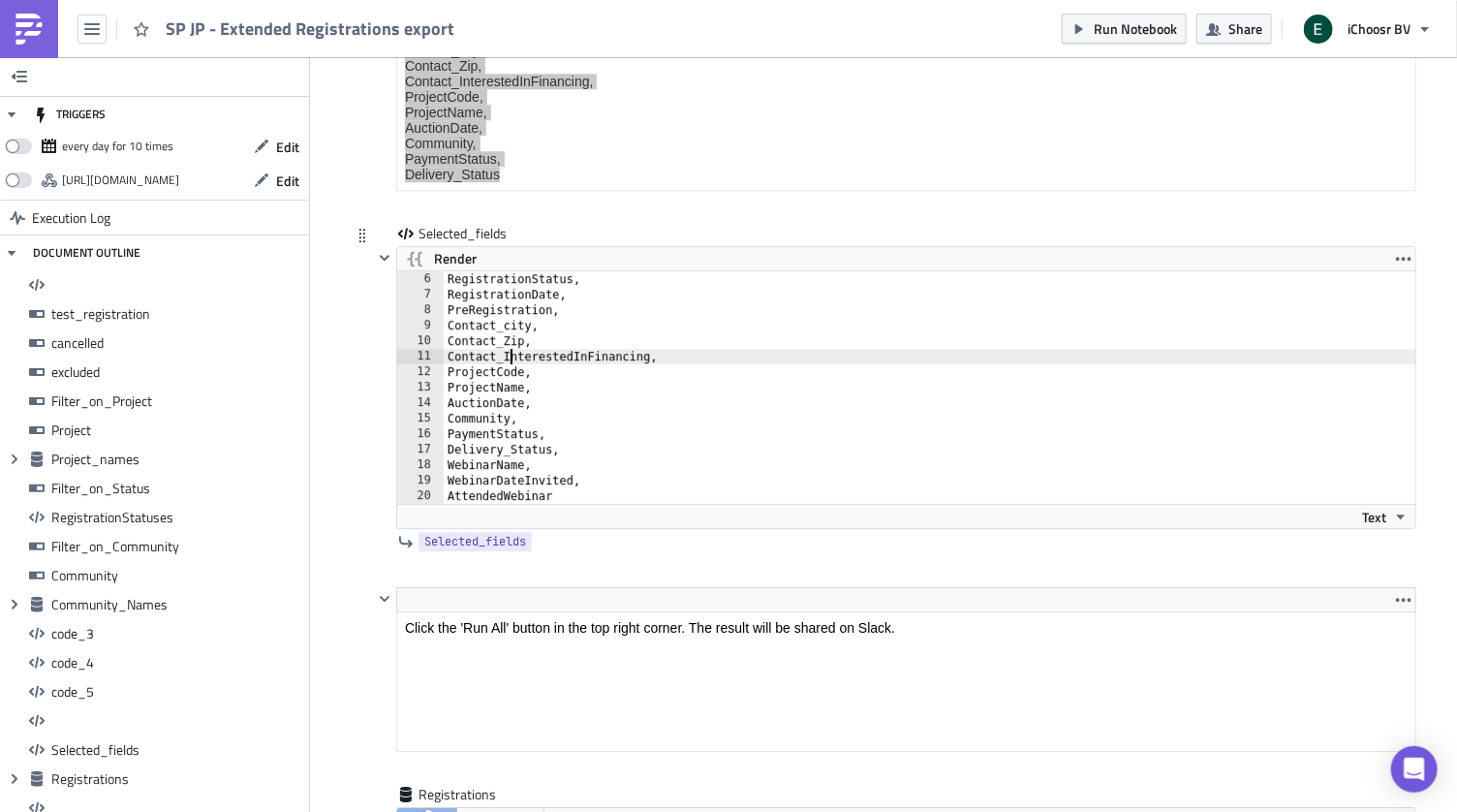
type textarea "WebinarDateInvited, AttendedWebinar"
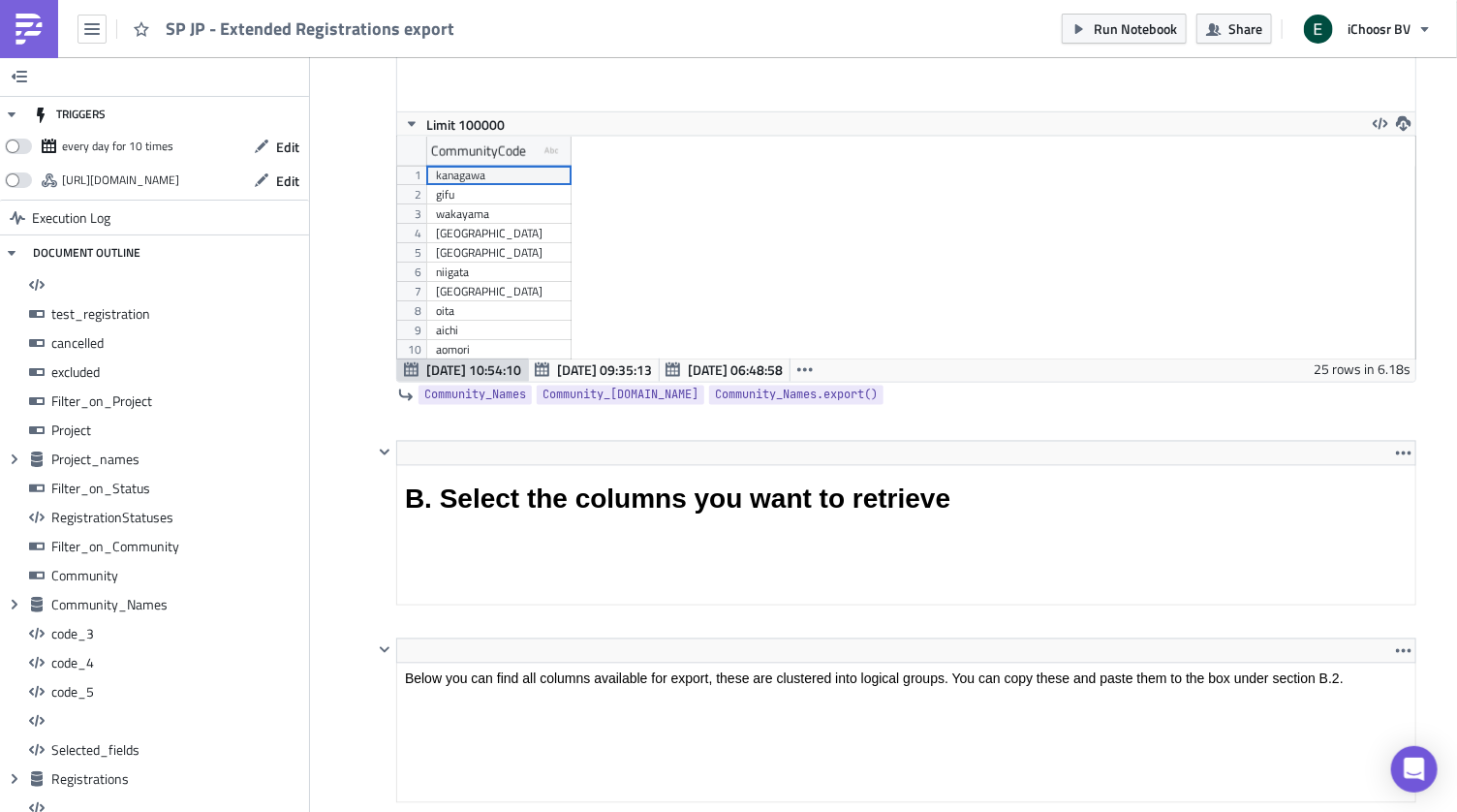
scroll to position [8457, 0]
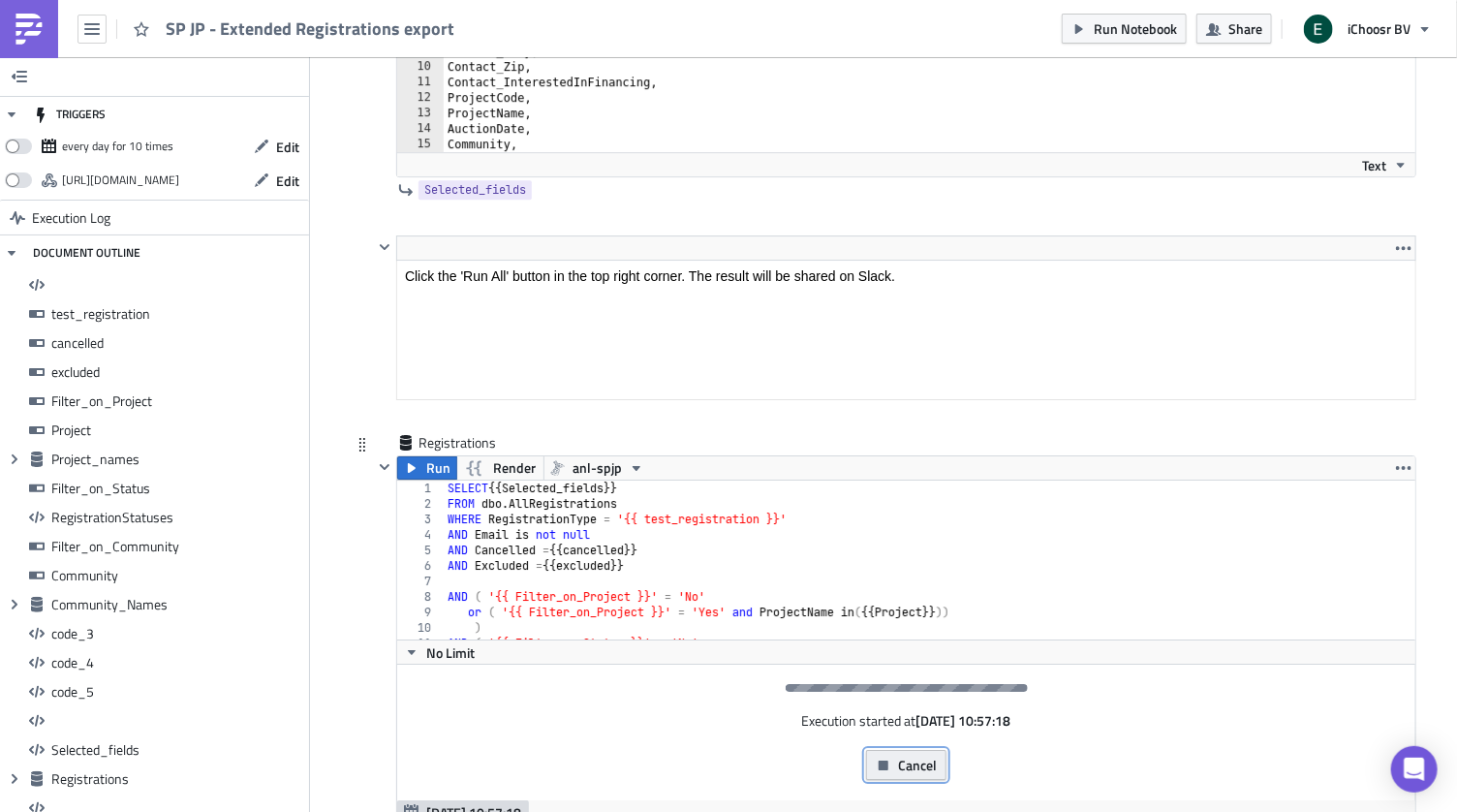
click at [913, 754] on span "Cancel" at bounding box center [918, 764] width 39 height 21
click at [915, 754] on span "Cancel" at bounding box center [918, 764] width 39 height 21
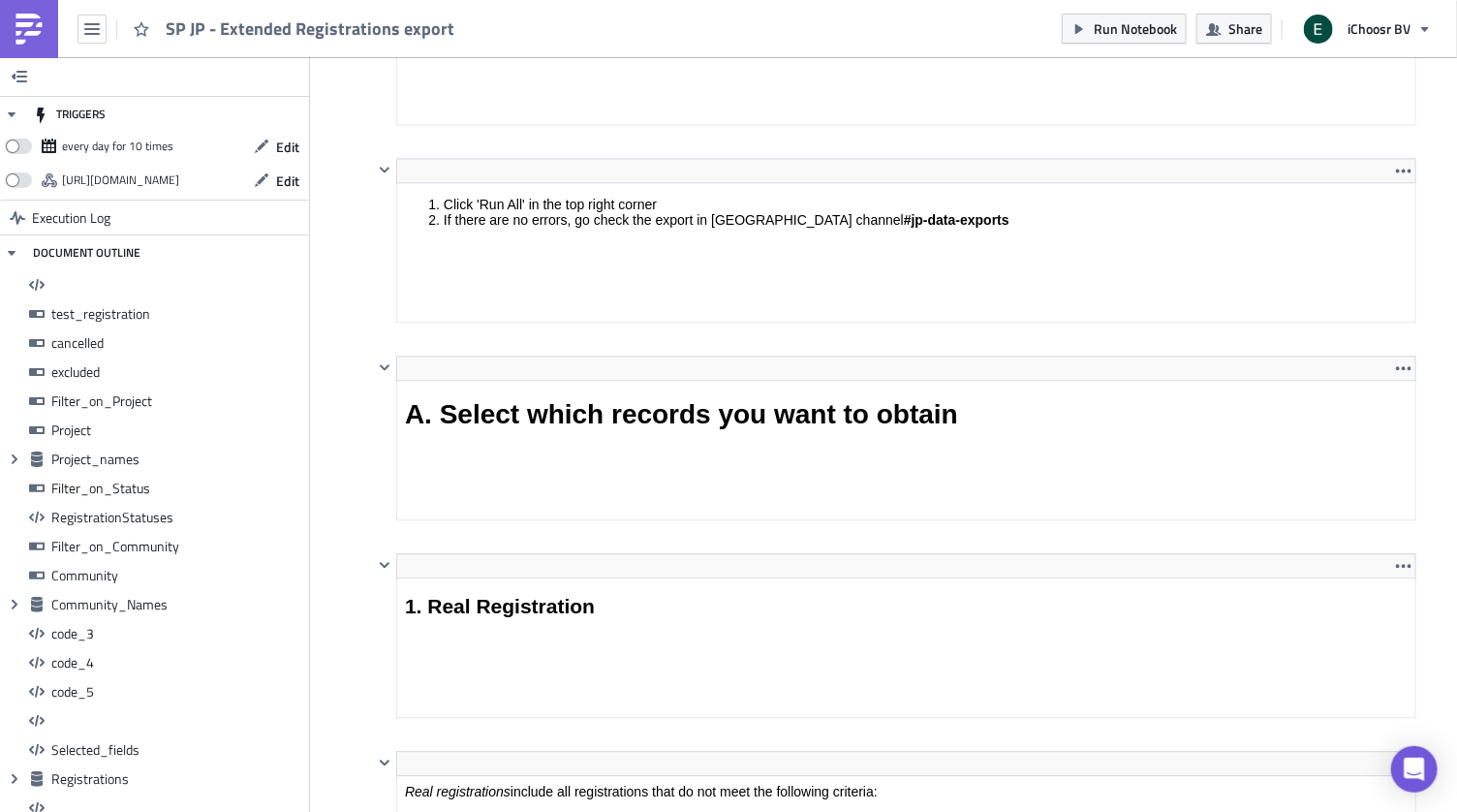
scroll to position [2696, 0]
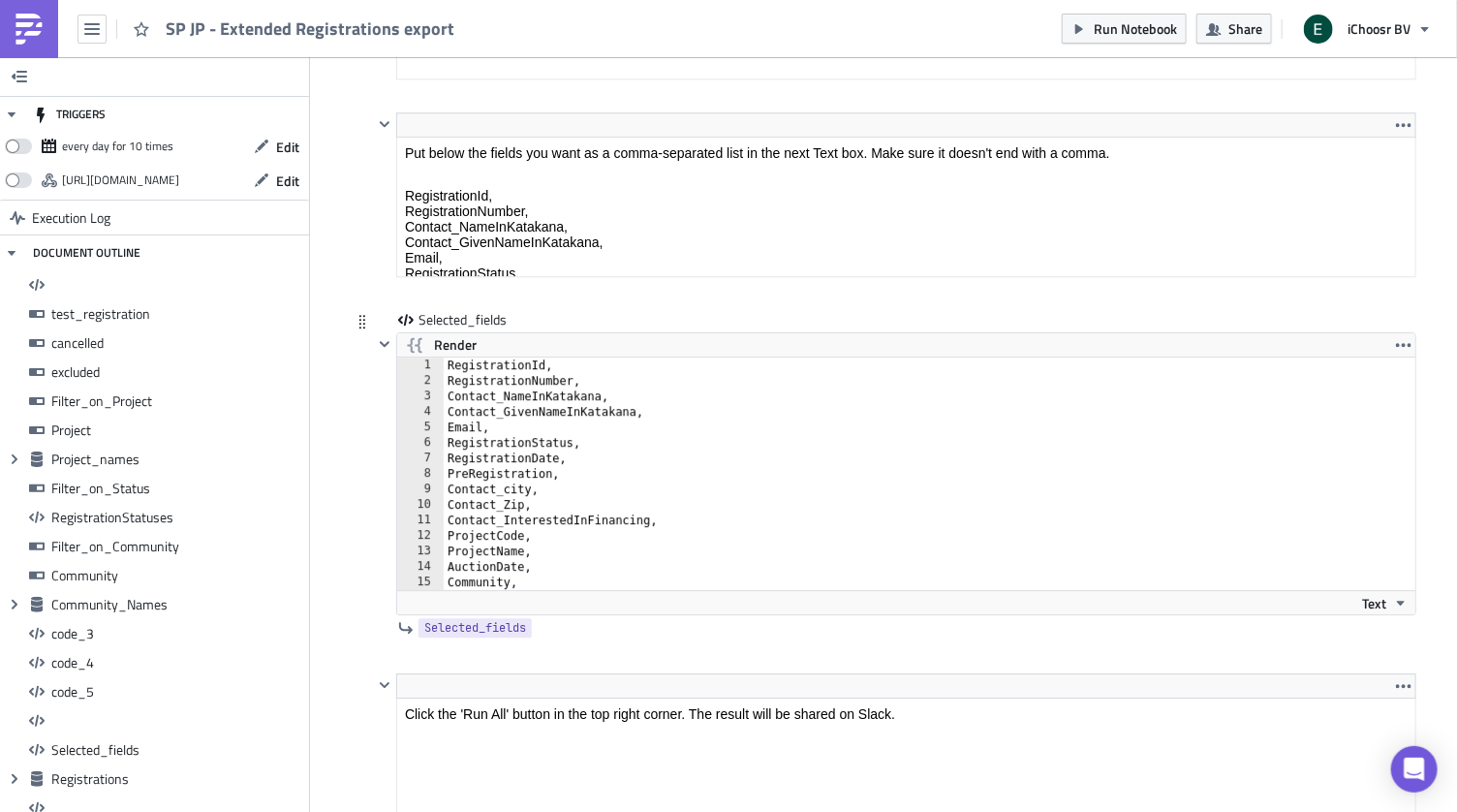
click at [512, 405] on div "RegistrationId, RegistrationNumber, Contact_NameInKatakana, Contact_GivenNameIn…" at bounding box center [941, 488] width 996 height 263
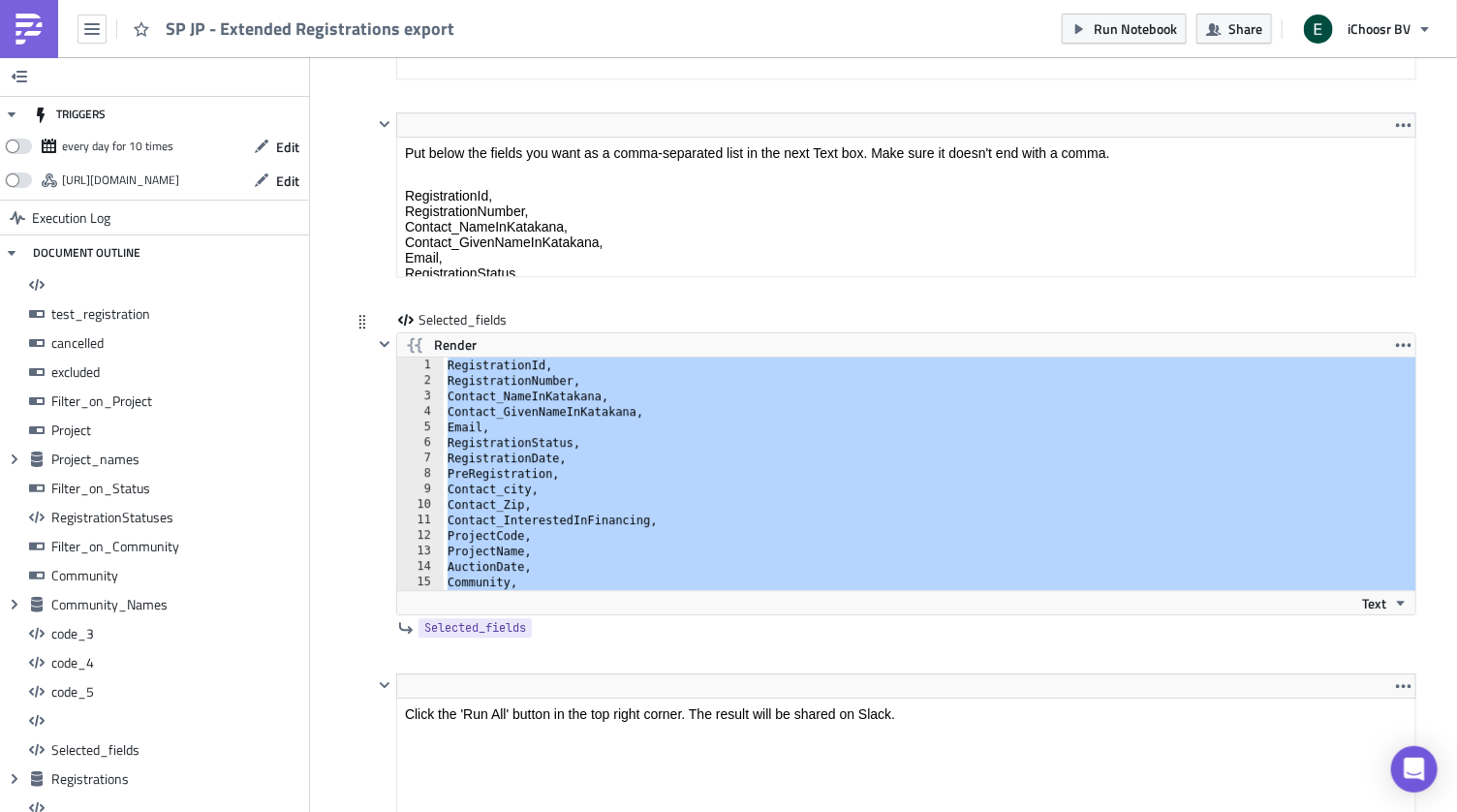
paste textarea
type textarea "AttendedWebinar"
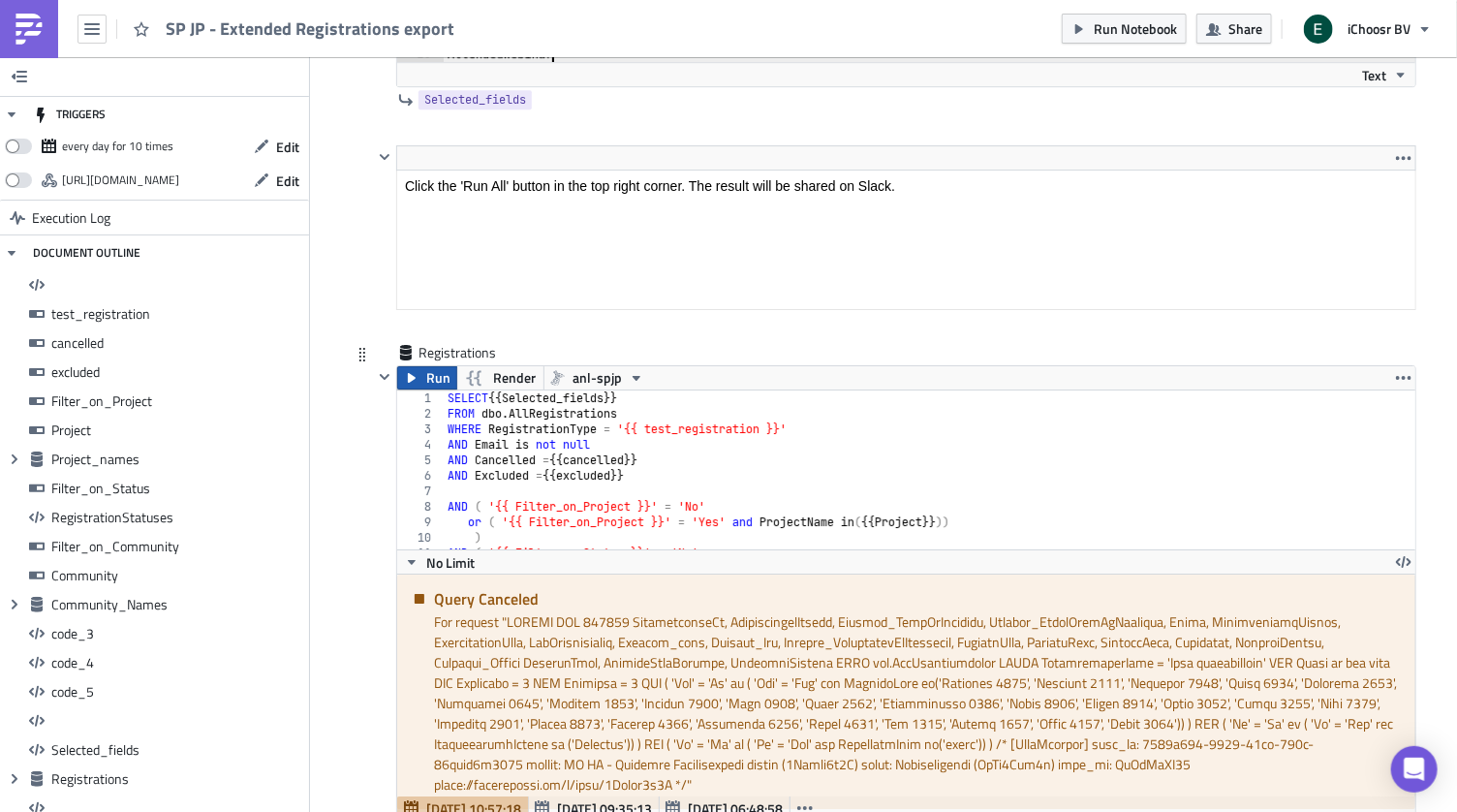
click at [432, 366] on span "Run" at bounding box center [438, 378] width 24 height 23
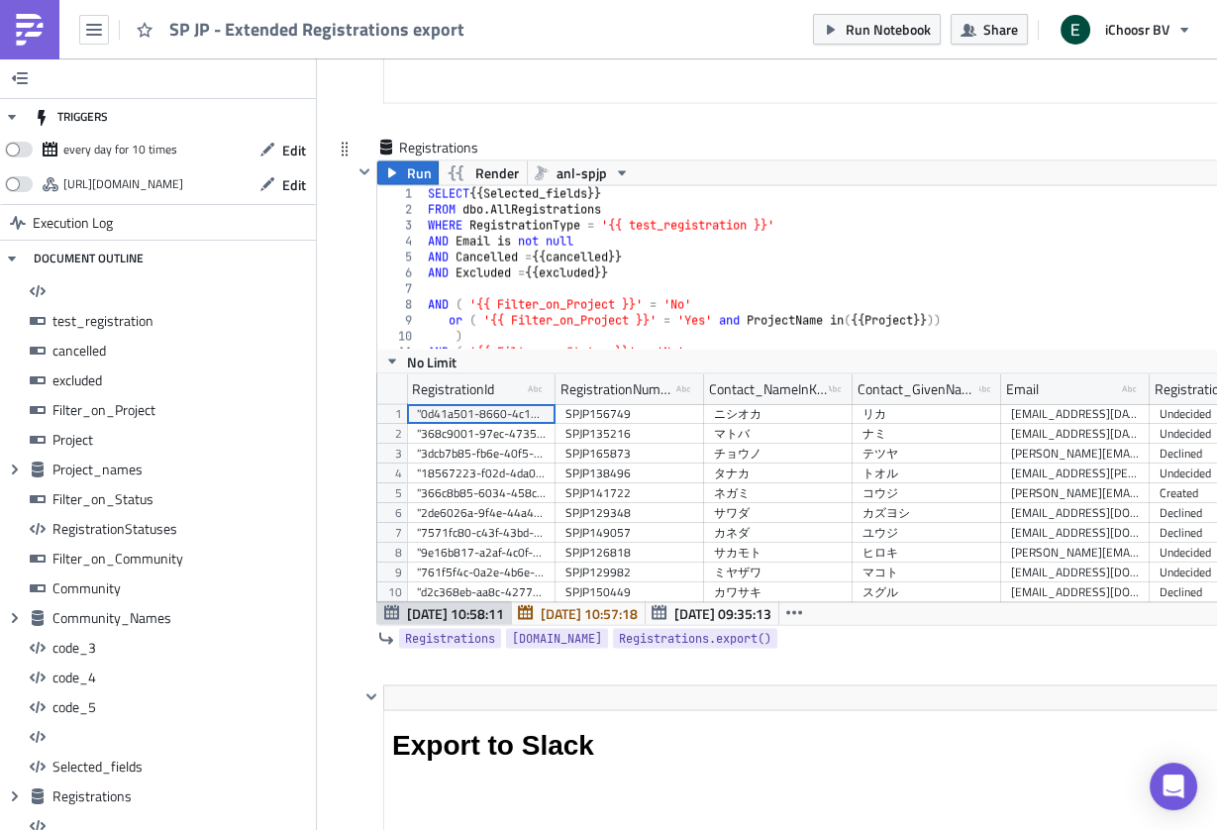
scroll to position [16479, 0]
